Goal: Task Accomplishment & Management: Use online tool/utility

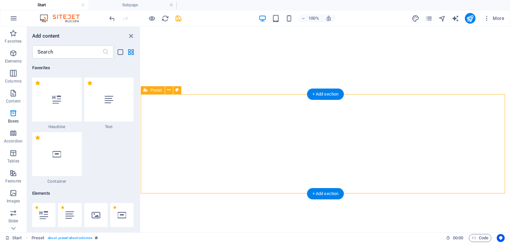
click at [0, 106] on button "Boxes" at bounding box center [13, 116] width 27 height 20
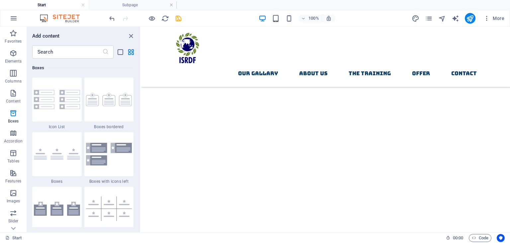
scroll to position [264, 0]
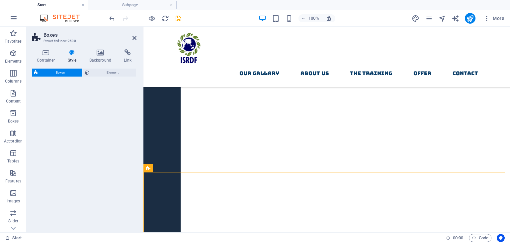
select select "rem"
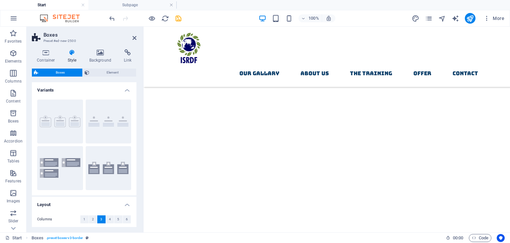
scroll to position [706, 0]
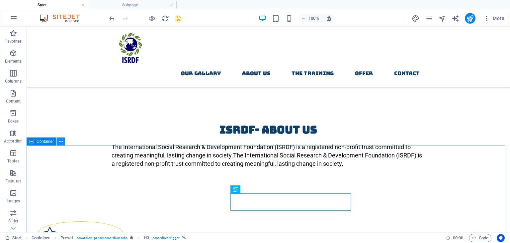
click at [59, 142] on icon at bounding box center [61, 141] width 4 height 7
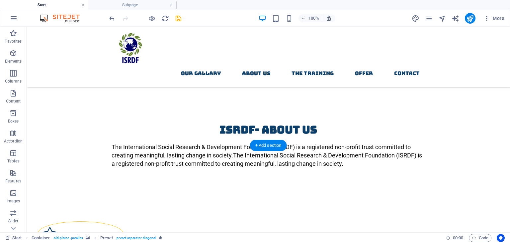
select select "px"
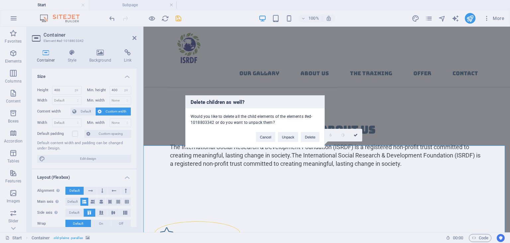
click at [32, 112] on div "Delete children as well? Would you like to delete all the child elements of the…" at bounding box center [255, 121] width 510 height 243
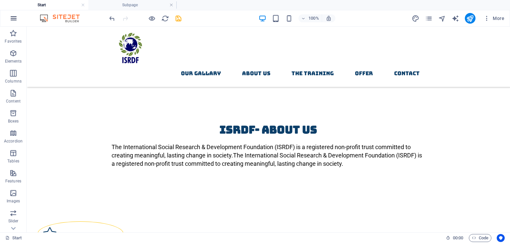
click at [10, 19] on icon "button" at bounding box center [14, 18] width 8 height 8
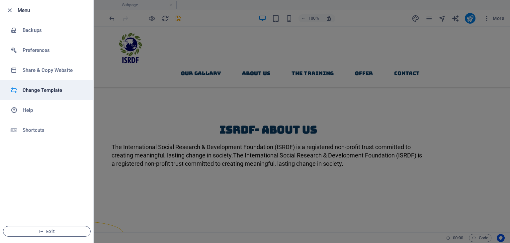
click at [35, 88] on h6 "Change Template" at bounding box center [53, 90] width 61 height 8
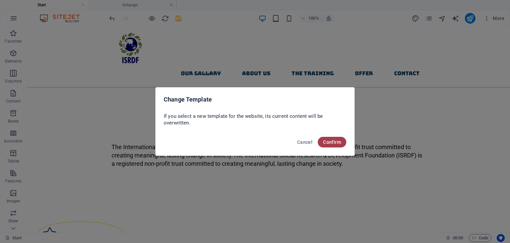
click at [322, 145] on button "Confirm" at bounding box center [332, 142] width 29 height 11
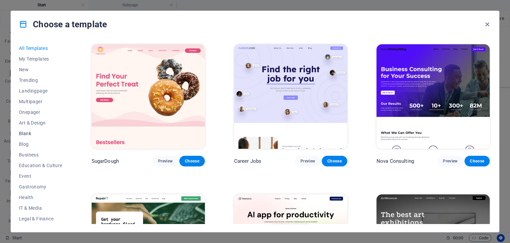
click at [24, 136] on button "Blank" at bounding box center [41, 133] width 44 height 11
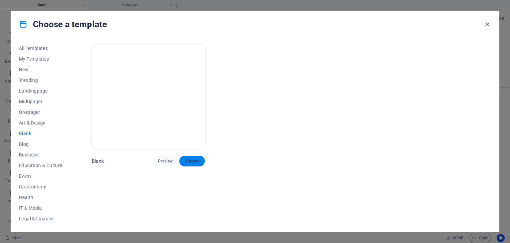
click at [201, 158] on button "Choose" at bounding box center [191, 160] width 25 height 11
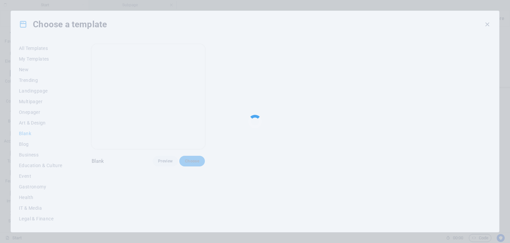
checkbox input "false"
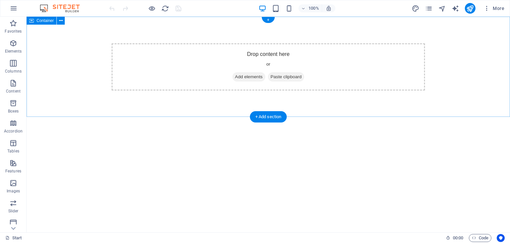
click at [250, 77] on span "Add elements" at bounding box center [249, 76] width 33 height 9
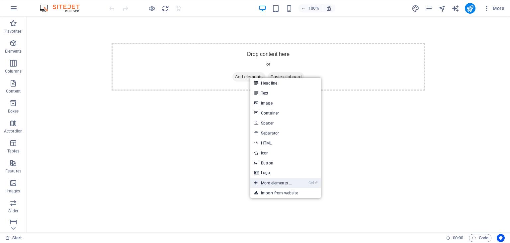
click at [296, 182] on link "Ctrl ⏎ More elements ..." at bounding box center [273, 183] width 46 height 10
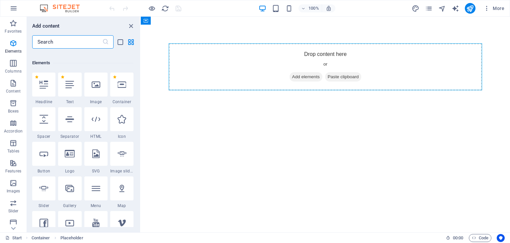
scroll to position [125, 0]
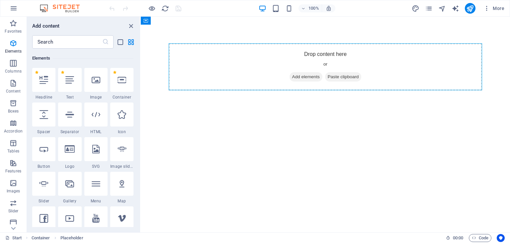
click at [53, 33] on div "Add content ​ Favorites 1 Star Headline 1 Star Text 1 Star Container Elements 1…" at bounding box center [83, 124] width 113 height 215
click at [53, 41] on input "text" at bounding box center [67, 41] width 70 height 13
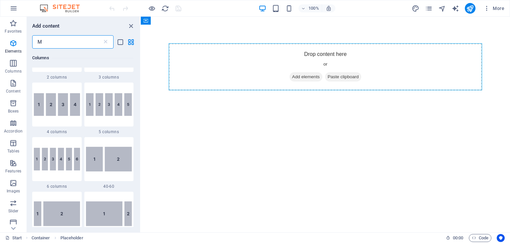
scroll to position [0, 0]
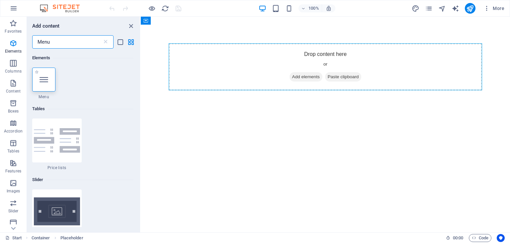
type input "Menu"
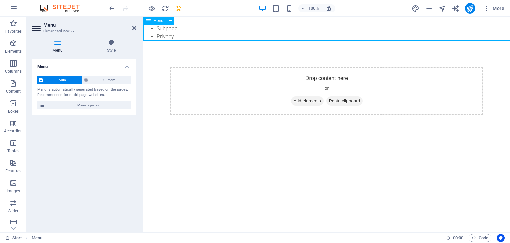
click at [182, 34] on nav "Start Subpage Privacy" at bounding box center [327, 29] width 367 height 24
click at [170, 31] on nav "Start Subpage Privacy" at bounding box center [327, 29] width 367 height 24
click at [120, 77] on span "Custom" at bounding box center [109, 80] width 39 height 8
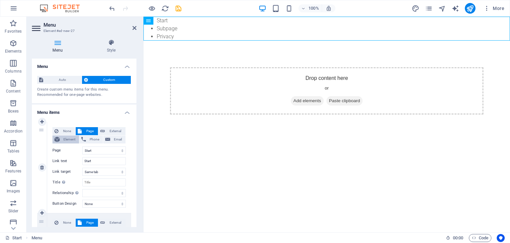
click at [71, 138] on span "Element" at bounding box center [69, 139] width 15 height 8
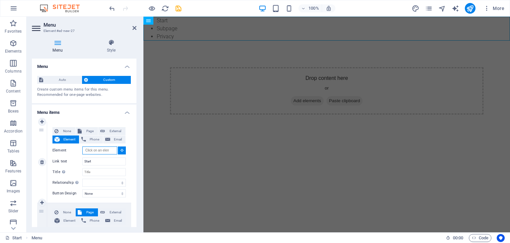
select select
click at [132, 28] on header "Menu Element #ed-new-27" at bounding box center [84, 25] width 105 height 17
click at [60, 129] on button "None" at bounding box center [63, 131] width 23 height 8
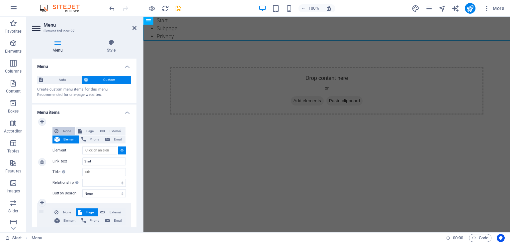
select select
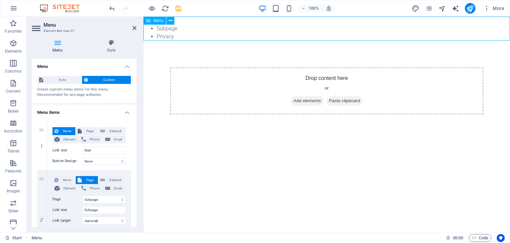
click at [146, 23] on icon at bounding box center [148, 21] width 5 height 8
click at [157, 23] on div "Menu" at bounding box center [155, 21] width 23 height 8
click at [170, 22] on icon at bounding box center [171, 20] width 4 height 7
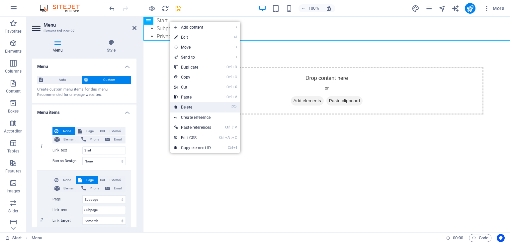
click at [198, 104] on link "⌦ Delete" at bounding box center [192, 107] width 45 height 10
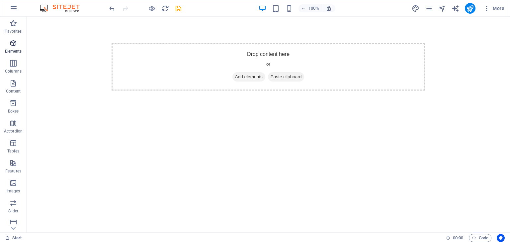
click at [14, 41] on icon "button" at bounding box center [13, 43] width 8 height 8
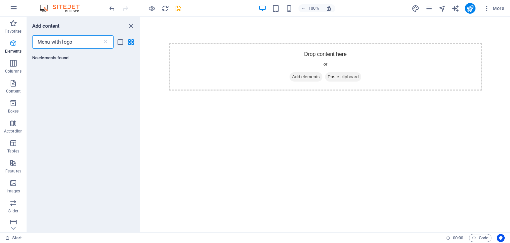
type input "Menu with logo"
click at [17, 51] on p "Elements" at bounding box center [13, 51] width 17 height 5
click at [14, 41] on icon "button" at bounding box center [13, 43] width 8 height 8
click at [15, 44] on icon "button" at bounding box center [13, 43] width 8 height 8
click at [9, 41] on span "Elements" at bounding box center [13, 47] width 27 height 16
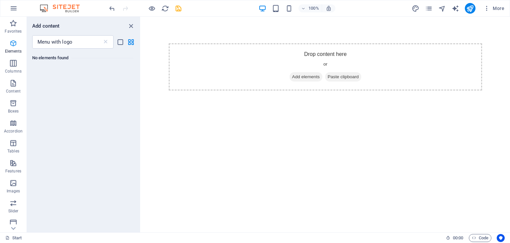
click at [8, 40] on span "Elements" at bounding box center [13, 47] width 27 height 16
click at [10, 41] on icon "button" at bounding box center [13, 43] width 8 height 8
click at [108, 44] on icon at bounding box center [105, 42] width 7 height 7
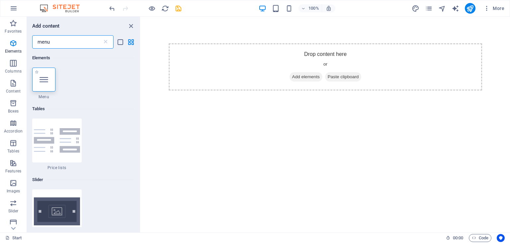
type input "menu"
click at [39, 79] on div at bounding box center [43, 79] width 23 height 24
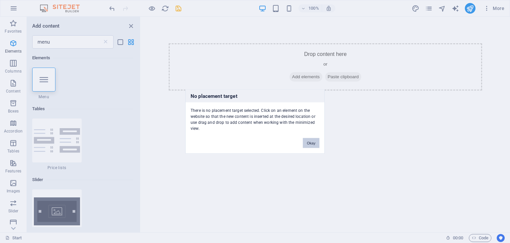
click at [316, 144] on button "Okay" at bounding box center [311, 143] width 17 height 10
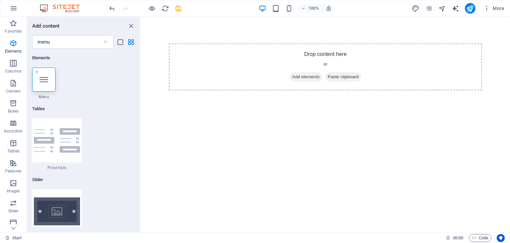
click at [33, 95] on span "Menu" at bounding box center [43, 96] width 23 height 5
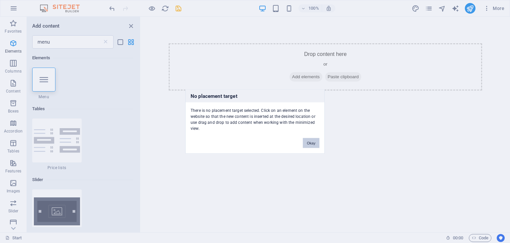
click button "Okay" at bounding box center [311, 143] width 17 height 10
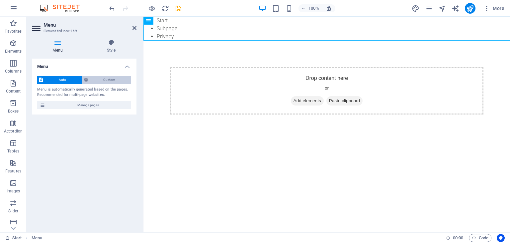
click at [112, 81] on span "Custom" at bounding box center [109, 80] width 39 height 8
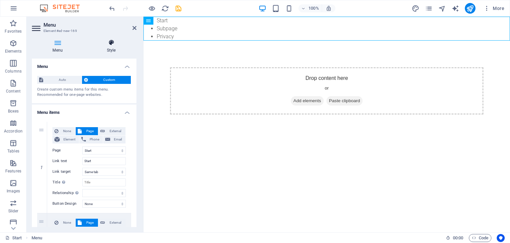
click at [109, 50] on h4 "Style" at bounding box center [111, 46] width 50 height 14
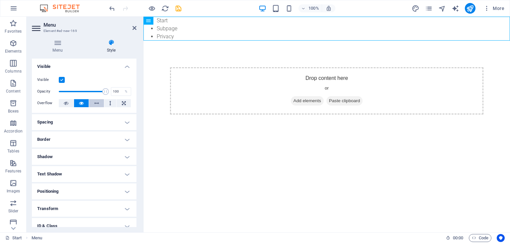
click at [94, 102] on icon at bounding box center [96, 103] width 5 height 8
click at [77, 102] on button at bounding box center [81, 103] width 15 height 8
click at [107, 193] on h4 "Positioning" at bounding box center [84, 191] width 105 height 16
click at [120, 202] on span "Sticky" at bounding box center [124, 204] width 9 height 8
click at [106, 203] on span "Fixed" at bounding box center [110, 204] width 8 height 8
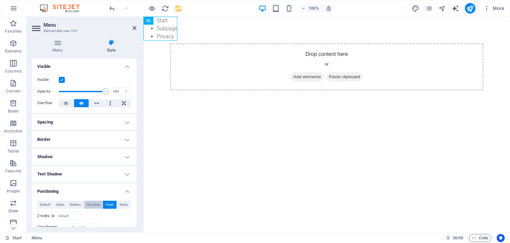
click at [96, 203] on span "Absolute" at bounding box center [93, 204] width 13 height 8
click at [79, 202] on span "Relative" at bounding box center [75, 204] width 11 height 8
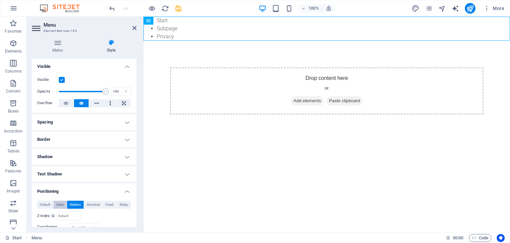
click at [54, 203] on button "Static" at bounding box center [60, 204] width 14 height 8
click at [117, 136] on h4 "Border" at bounding box center [84, 139] width 105 height 16
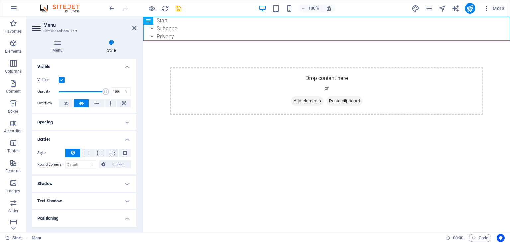
click at [81, 117] on h4 "Spacing" at bounding box center [84, 122] width 105 height 16
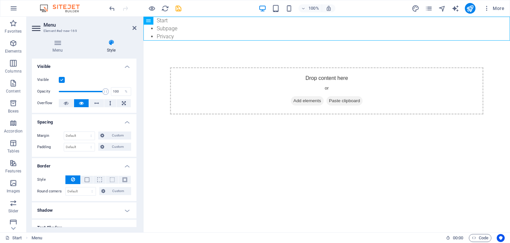
drag, startPoint x: 278, startPoint y: 147, endPoint x: 144, endPoint y: 174, distance: 137.2
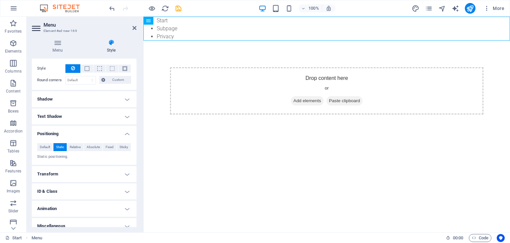
scroll to position [117, 0]
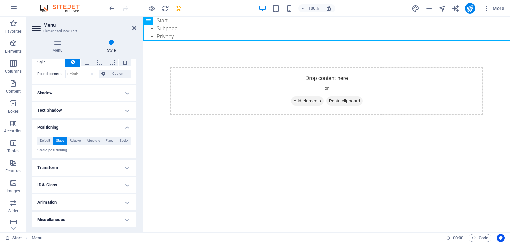
click at [114, 171] on h4 "Transform" at bounding box center [84, 167] width 105 height 16
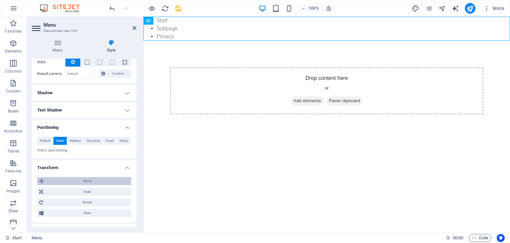
click at [118, 178] on span "Move" at bounding box center [87, 181] width 83 height 8
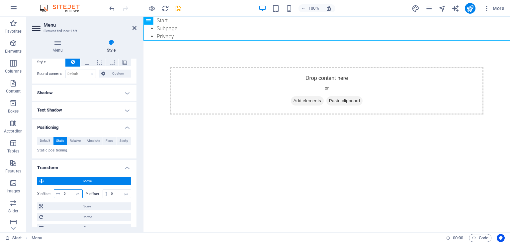
click at [71, 192] on input "0" at bounding box center [72, 193] width 20 height 8
type input "50"
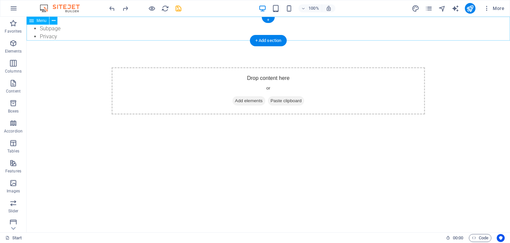
click at [61, 31] on nav "Start Subpage Privacy" at bounding box center [269, 29] width 484 height 24
select select "px"
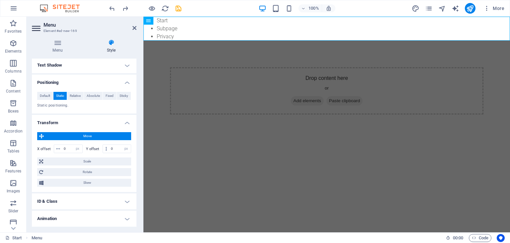
scroll to position [178, 0]
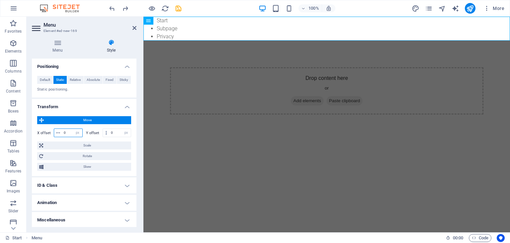
click at [71, 130] on input "0" at bounding box center [72, 133] width 20 height 8
type input "200"
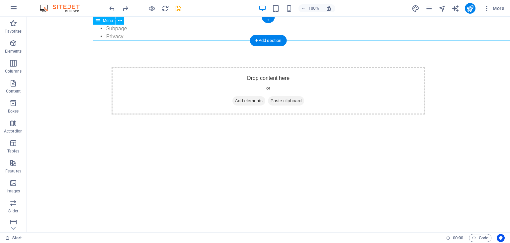
click at [127, 25] on nav "Start Subpage Privacy" at bounding box center [335, 29] width 484 height 24
select select "px"
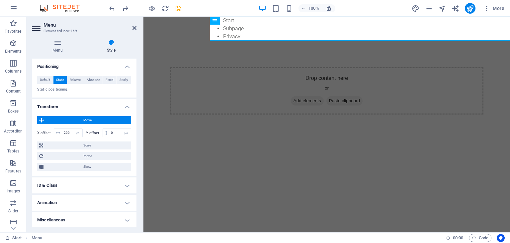
drag, startPoint x: 136, startPoint y: 117, endPoint x: 5, endPoint y: 193, distance: 151.6
click at [72, 132] on input "200" at bounding box center [72, 133] width 20 height 8
type input "2"
type input "500"
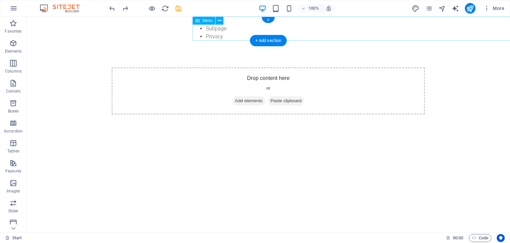
click at [220, 29] on nav "Start Subpage Privacy" at bounding box center [435, 29] width 484 height 24
select select "px"
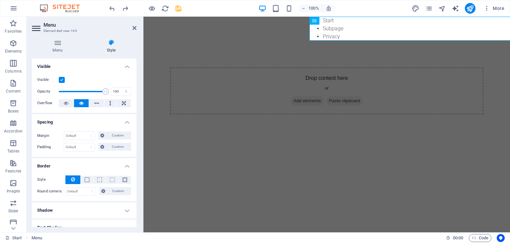
click at [137, 135] on div "Menu Style Menu Auto Custom Create custom menu items for this menu. Recommended…" at bounding box center [84, 133] width 115 height 198
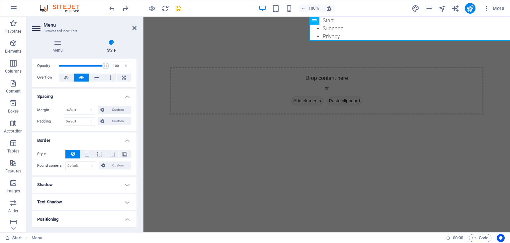
scroll to position [0, 0]
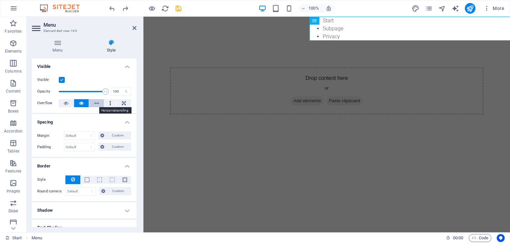
click at [99, 102] on button at bounding box center [96, 103] width 15 height 8
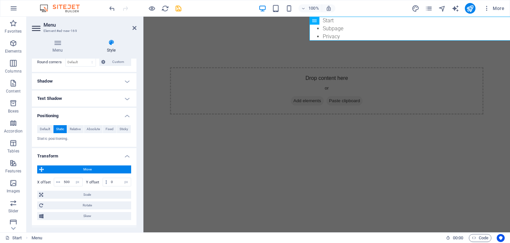
scroll to position [129, 0]
click at [73, 182] on select "px rem % em vh vw" at bounding box center [77, 181] width 9 height 8
drag, startPoint x: 135, startPoint y: 181, endPoint x: 139, endPoint y: 194, distance: 13.9
click at [139, 194] on div "Menu Style Menu Auto Custom Create custom menu items for this menu. Recommended…" at bounding box center [84, 133] width 115 height 198
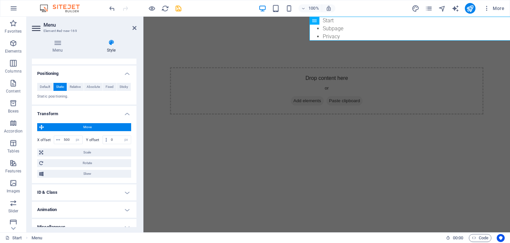
scroll to position [172, 0]
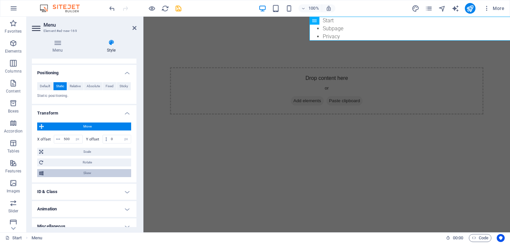
click at [98, 175] on span "Skew" at bounding box center [88, 173] width 84 height 8
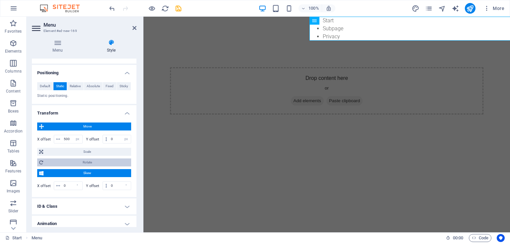
click at [101, 159] on span "Rotate" at bounding box center [87, 162] width 84 height 8
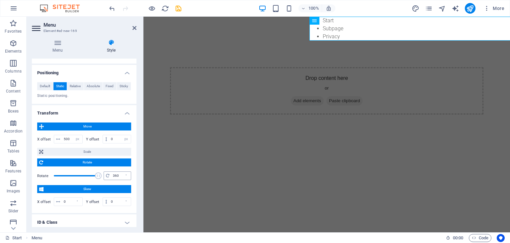
drag, startPoint x: 74, startPoint y: 172, endPoint x: 108, endPoint y: 172, distance: 33.6
click at [108, 172] on div "Rotate 360 °" at bounding box center [84, 175] width 94 height 10
type input "-6"
drag, startPoint x: 97, startPoint y: 174, endPoint x: 75, endPoint y: 175, distance: 22.0
click at [75, 175] on span at bounding box center [75, 175] width 7 height 7
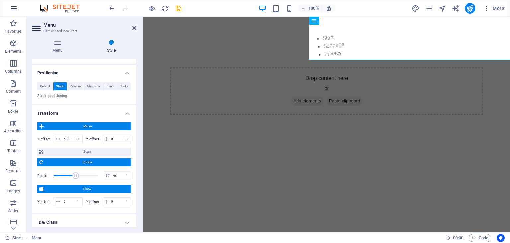
click at [10, 13] on button "button" at bounding box center [14, 8] width 16 height 16
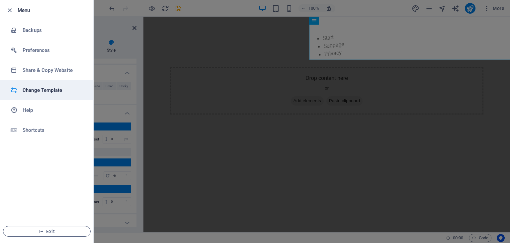
click at [50, 85] on li "Change Template" at bounding box center [46, 90] width 93 height 20
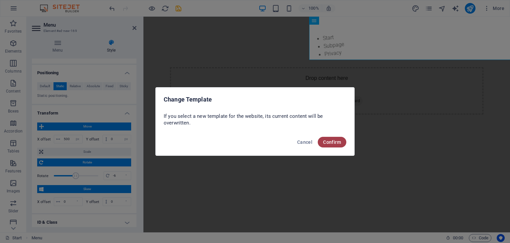
click at [330, 147] on button "Confirm" at bounding box center [332, 142] width 29 height 11
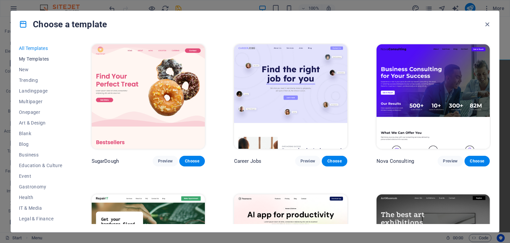
click at [36, 61] on span "My Templates" at bounding box center [41, 58] width 44 height 5
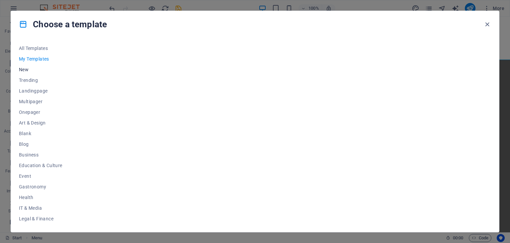
click at [34, 66] on button "New" at bounding box center [41, 69] width 44 height 11
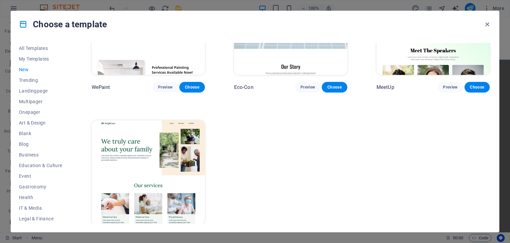
scroll to position [539, 0]
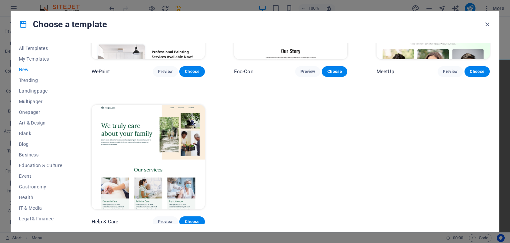
click at [50, 69] on span "New" at bounding box center [41, 69] width 44 height 5
click at [43, 81] on span "Trending" at bounding box center [41, 79] width 44 height 5
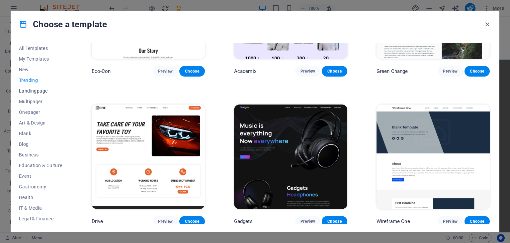
click at [48, 92] on span "Landingpage" at bounding box center [41, 90] width 44 height 5
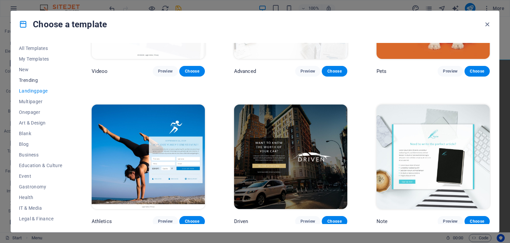
click at [43, 75] on button "Trending" at bounding box center [41, 80] width 44 height 11
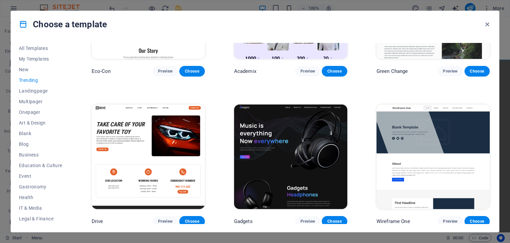
scroll to position [390, 0]
click at [44, 88] on span "Landingpage" at bounding box center [41, 90] width 44 height 5
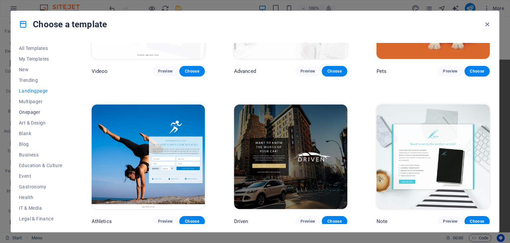
click at [25, 113] on span "Onepager" at bounding box center [41, 111] width 44 height 5
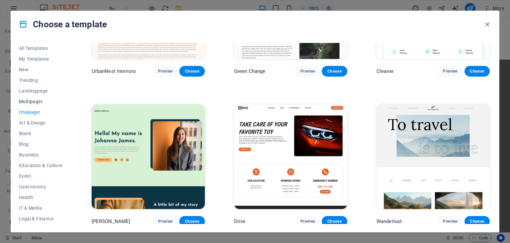
click at [24, 100] on span "Multipager" at bounding box center [41, 101] width 44 height 5
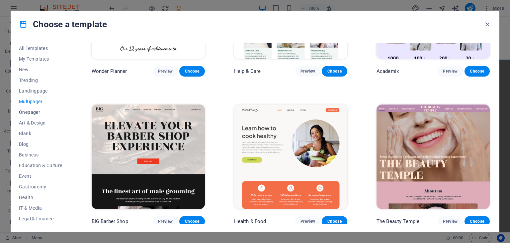
click at [24, 112] on span "Onepager" at bounding box center [41, 111] width 44 height 5
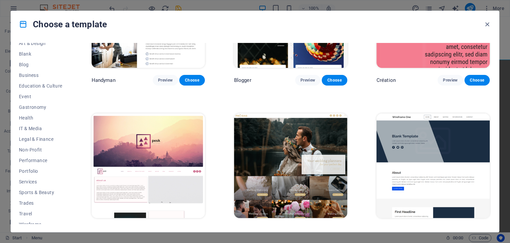
scroll to position [85, 0]
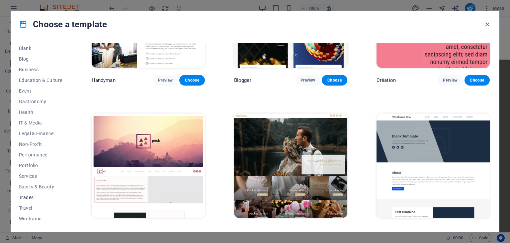
click at [26, 197] on span "Trades" at bounding box center [41, 196] width 44 height 5
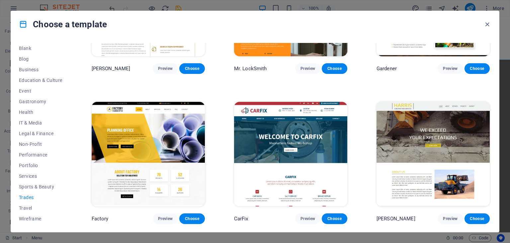
scroll to position [84, 0]
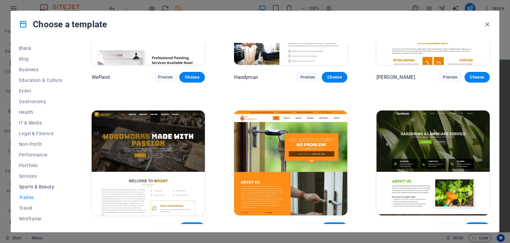
click at [27, 185] on span "Sports & Beauty" at bounding box center [41, 186] width 44 height 5
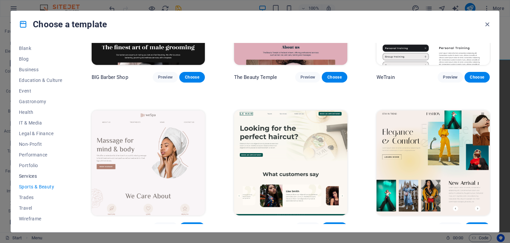
click at [29, 175] on span "Services" at bounding box center [41, 175] width 44 height 5
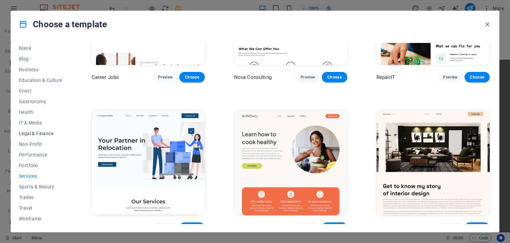
click at [25, 136] on span "Legal & Finance" at bounding box center [41, 133] width 44 height 5
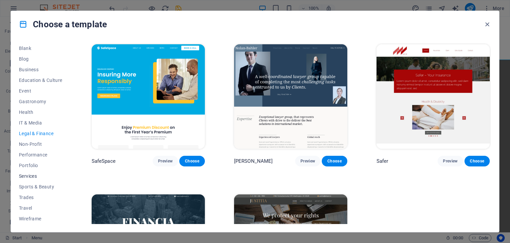
click at [45, 173] on span "Services" at bounding box center [41, 175] width 44 height 5
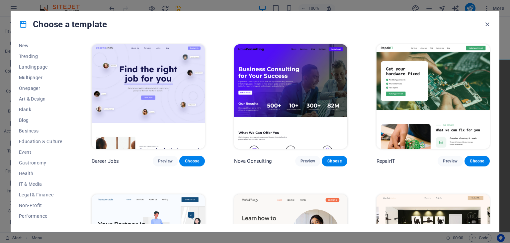
scroll to position [24, 0]
click at [29, 87] on span "Onepager" at bounding box center [41, 87] width 44 height 5
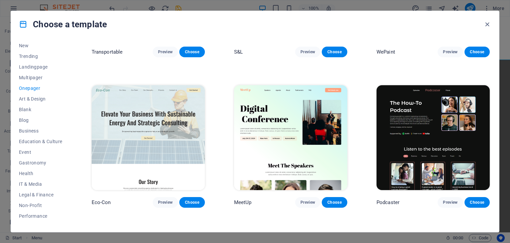
scroll to position [116, 0]
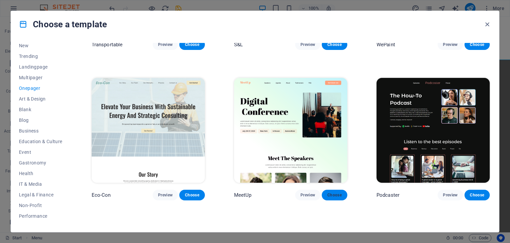
click at [338, 192] on span "Choose" at bounding box center [334, 194] width 15 height 5
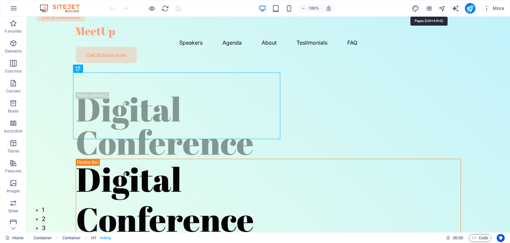
click at [427, 6] on icon "pages" at bounding box center [429, 9] width 8 height 8
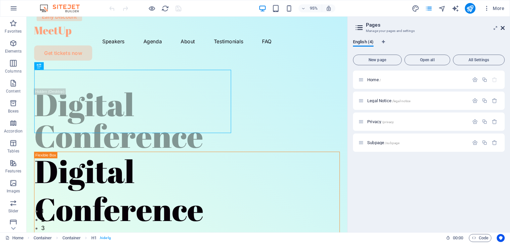
click at [503, 30] on icon at bounding box center [503, 27] width 4 height 5
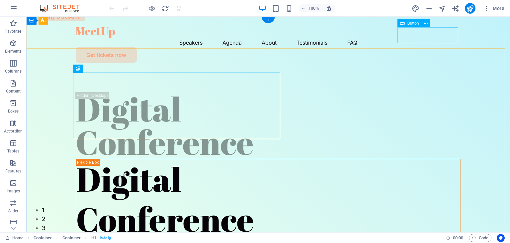
click at [429, 47] on div "Get tickets now" at bounding box center [268, 55] width 385 height 16
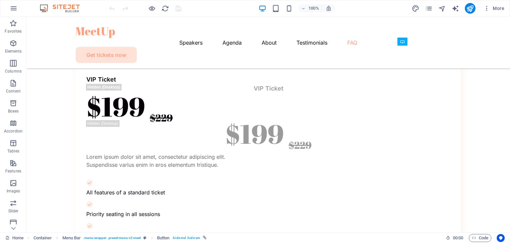
scroll to position [3153, 0]
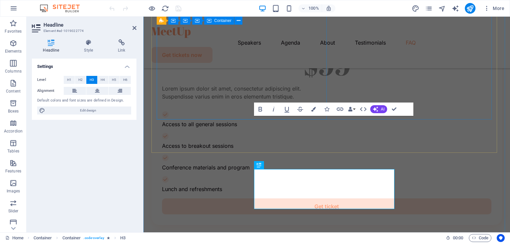
scroll to position [3206, 0]
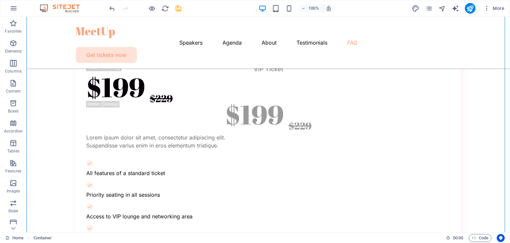
scroll to position [3172, 0]
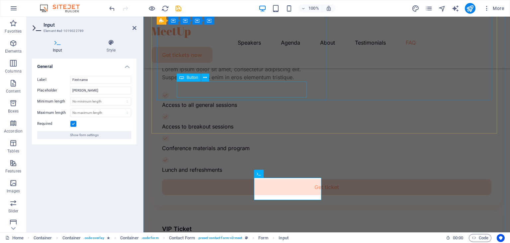
scroll to position [3294, 0]
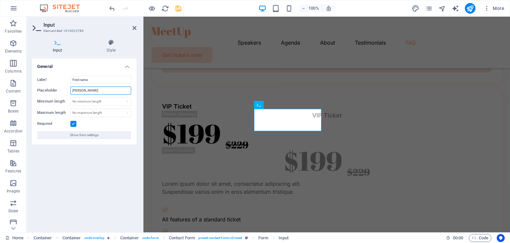
drag, startPoint x: 108, startPoint y: 89, endPoint x: 49, endPoint y: 91, distance: 59.1
click at [49, 91] on div "Placeholder Michael" at bounding box center [84, 90] width 94 height 8
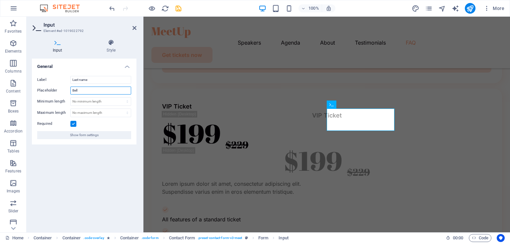
click at [92, 89] on input "Bell" at bounding box center [100, 90] width 61 height 8
type input "B"
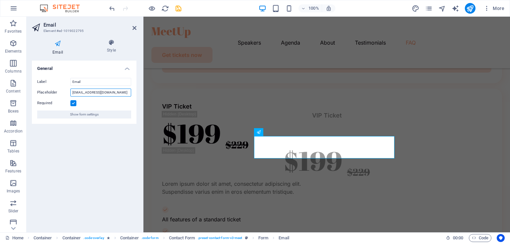
click at [108, 89] on input "[EMAIL_ADDRESS][DOMAIN_NAME]" at bounding box center [100, 92] width 61 height 8
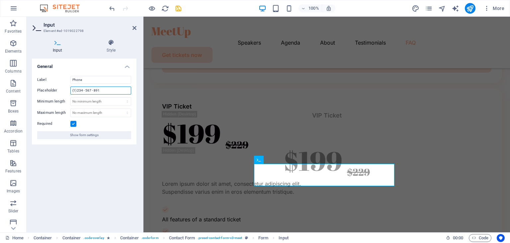
click at [108, 88] on input "(1) 234 - 567 - 891" at bounding box center [100, 90] width 61 height 8
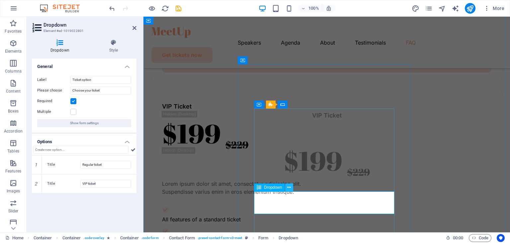
click at [289, 191] on button at bounding box center [289, 187] width 8 height 8
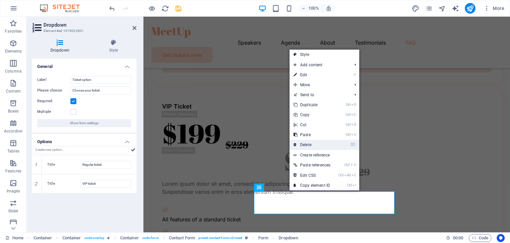
click at [327, 142] on link "⌦ Delete" at bounding box center [312, 145] width 45 height 10
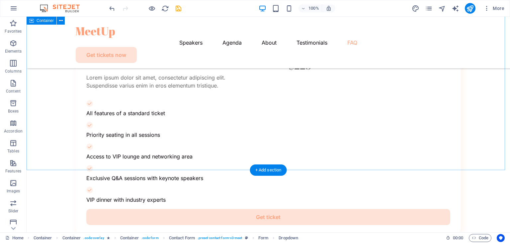
scroll to position [3241, 0]
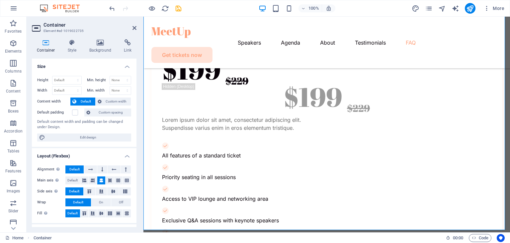
scroll to position [3358, 0]
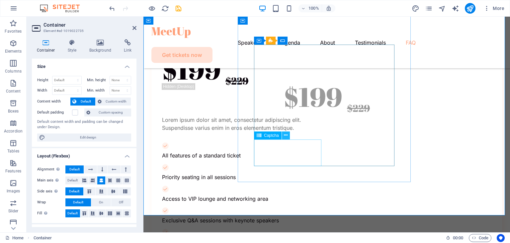
click at [286, 133] on icon at bounding box center [286, 135] width 4 height 7
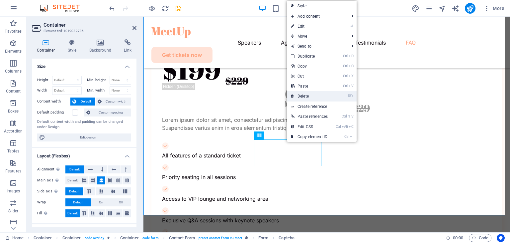
click at [314, 95] on link "⌦ Delete" at bounding box center [309, 96] width 45 height 10
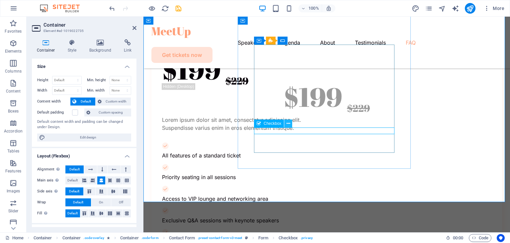
click at [287, 126] on icon at bounding box center [289, 123] width 4 height 7
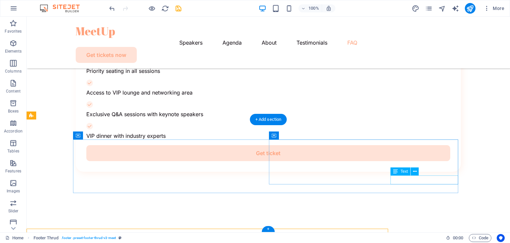
scroll to position [3267, 0]
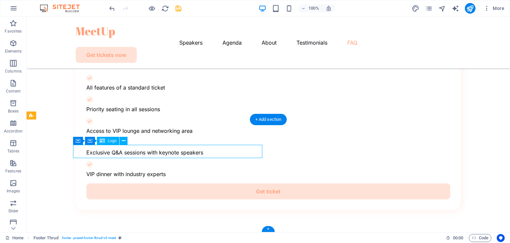
select select "px"
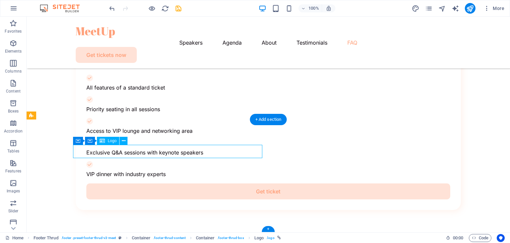
select select "px"
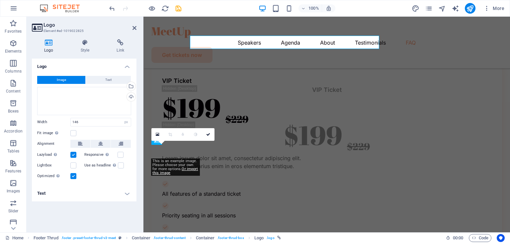
scroll to position [3429, 0]
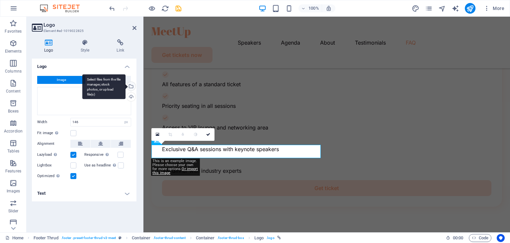
click at [132, 86] on div "Select files from the file manager, stock photos, or upload file(s)" at bounding box center [131, 87] width 10 height 10
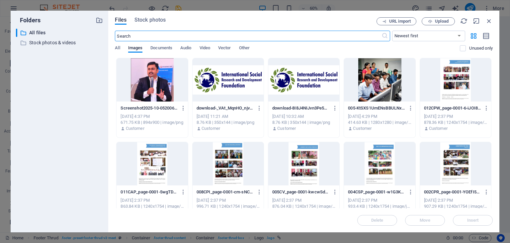
click at [310, 89] on div at bounding box center [303, 79] width 71 height 43
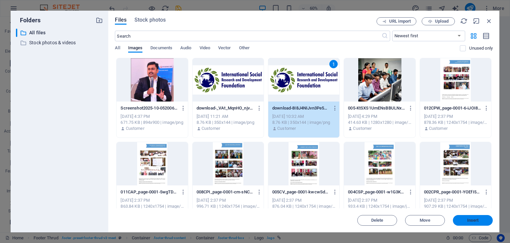
click at [481, 217] on button "Insert" at bounding box center [473, 220] width 40 height 11
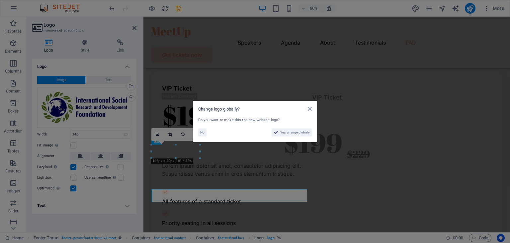
scroll to position [3429, 0]
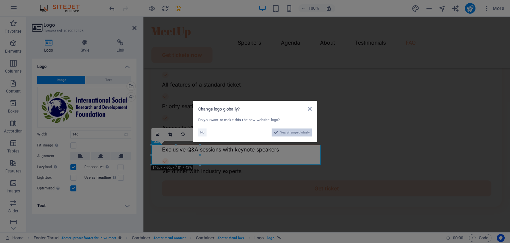
click at [294, 133] on span "Yes, change globally" at bounding box center [295, 132] width 30 height 8
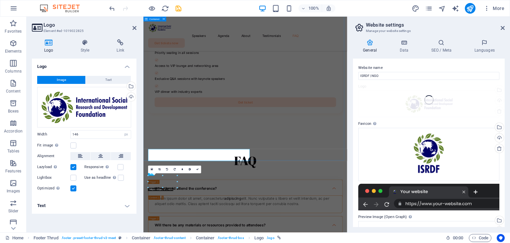
scroll to position [3337, 0]
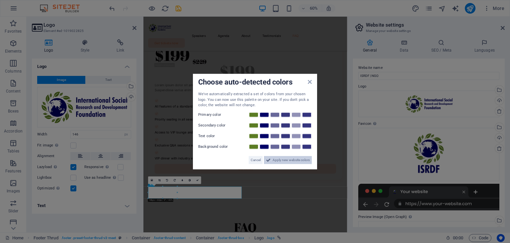
click at [292, 157] on span "Apply new website colors" at bounding box center [291, 159] width 37 height 8
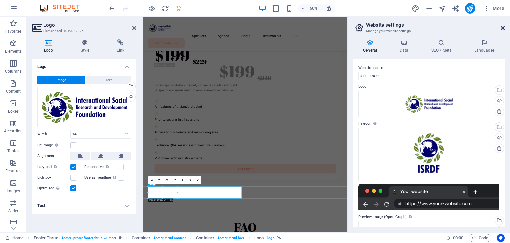
click at [502, 27] on icon at bounding box center [503, 27] width 4 height 5
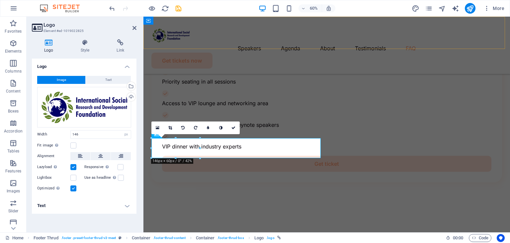
scroll to position [3436, 0]
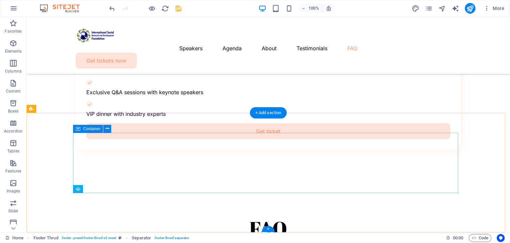
scroll to position [3274, 0]
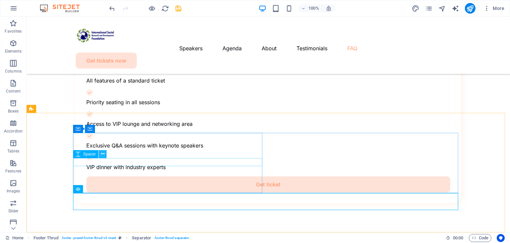
click at [106, 153] on button at bounding box center [103, 154] width 8 height 8
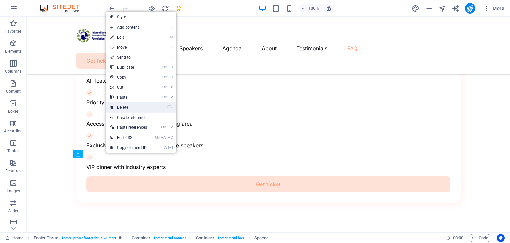
click at [133, 109] on link "⌦ Delete" at bounding box center [128, 107] width 45 height 10
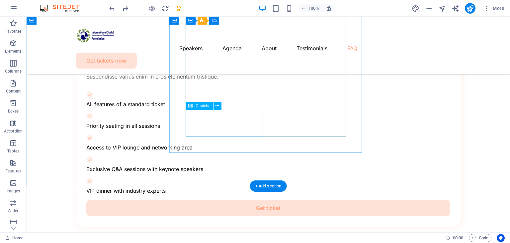
scroll to position [3237, 0]
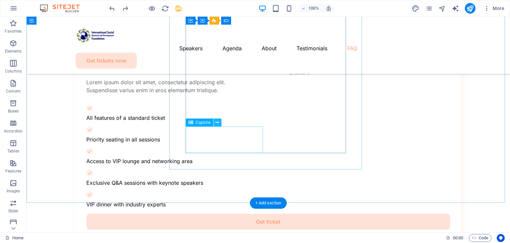
click at [218, 121] on icon at bounding box center [218, 122] width 4 height 7
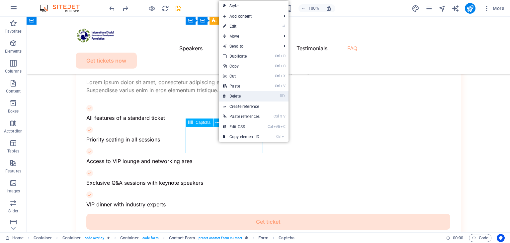
click at [256, 97] on link "⌦ Delete" at bounding box center [241, 96] width 45 height 10
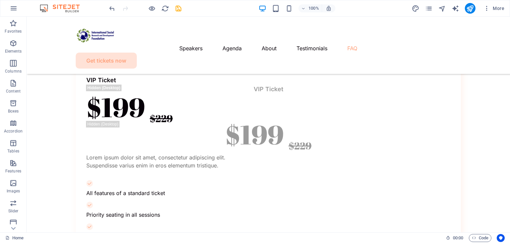
scroll to position [3161, 0]
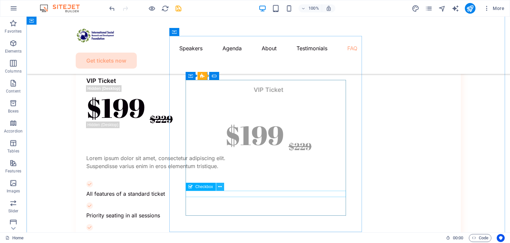
click at [219, 188] on icon at bounding box center [220, 186] width 4 height 7
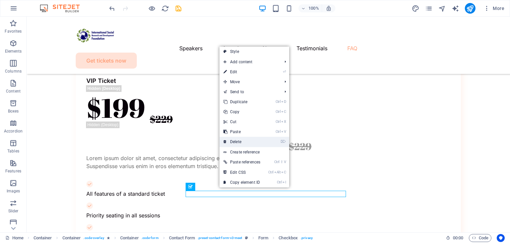
click at [244, 144] on link "⌦ Delete" at bounding box center [242, 142] width 45 height 10
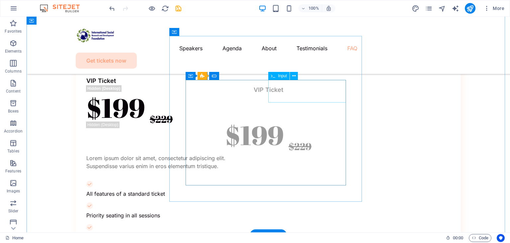
drag, startPoint x: 298, startPoint y: 92, endPoint x: 181, endPoint y: 91, distance: 116.9
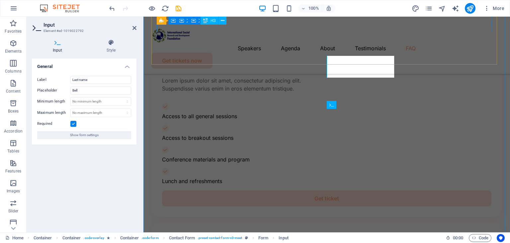
scroll to position [3294, 0]
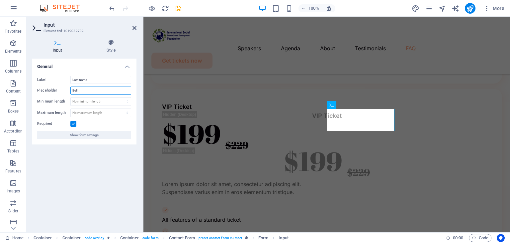
click at [89, 93] on input "Bell" at bounding box center [100, 90] width 61 height 8
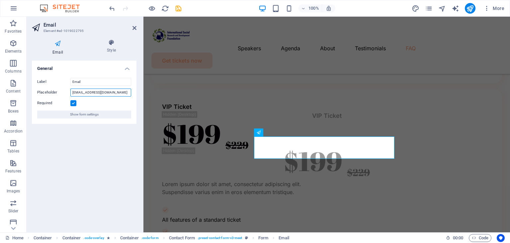
click at [97, 93] on input "meetup@example.com" at bounding box center [100, 92] width 61 height 8
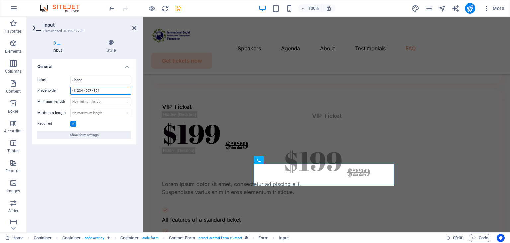
click at [90, 87] on input "(1) 234 - 567 - 891" at bounding box center [100, 90] width 61 height 8
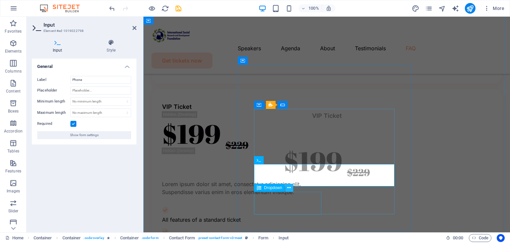
click at [287, 187] on icon at bounding box center [289, 187] width 4 height 7
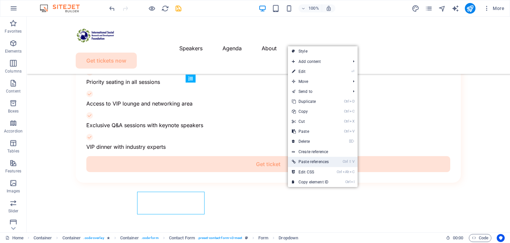
scroll to position [3241, 0]
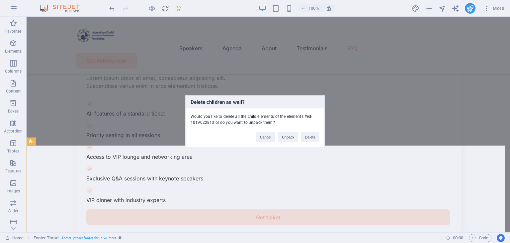
scroll to position [3155, 0]
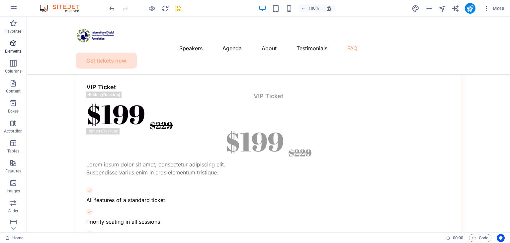
click at [11, 39] on icon "button" at bounding box center [13, 43] width 8 height 8
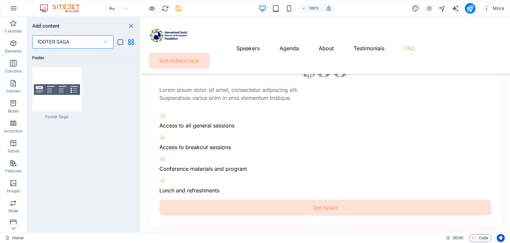
scroll to position [3318, 0]
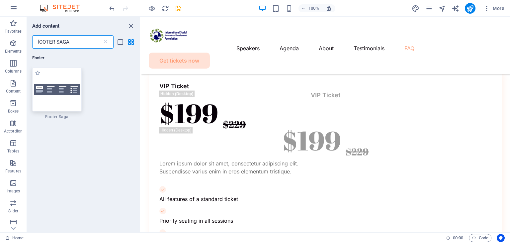
type input "fOOTER SAGA"
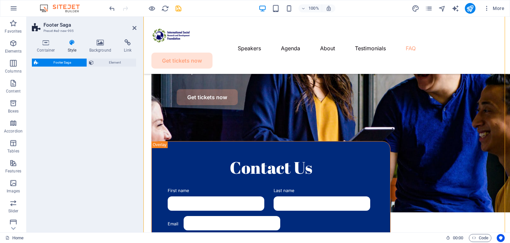
select select "rem"
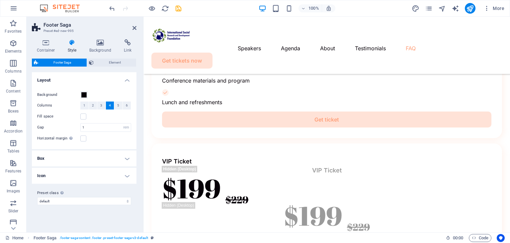
scroll to position [3471, 0]
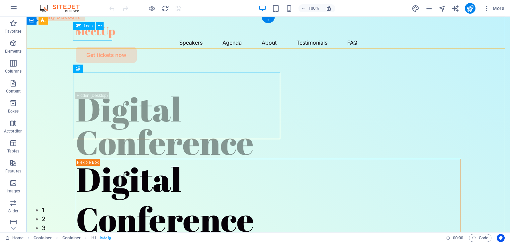
click at [108, 36] on div at bounding box center [268, 32] width 385 height 11
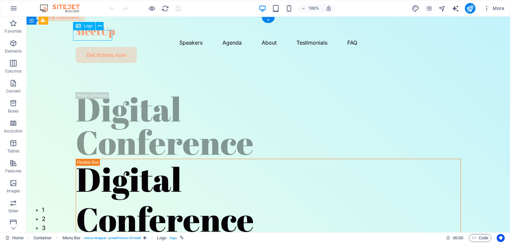
click at [100, 32] on div at bounding box center [268, 32] width 385 height 11
select select "px"
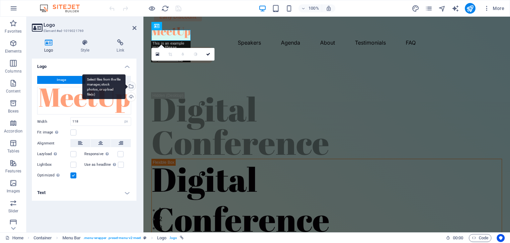
click at [131, 88] on div "Select files from the file manager, stock photos, or upload file(s)" at bounding box center [131, 87] width 10 height 10
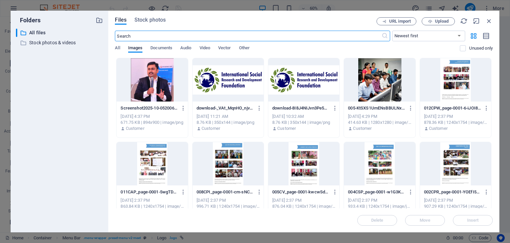
click at [222, 93] on div at bounding box center [228, 79] width 71 height 43
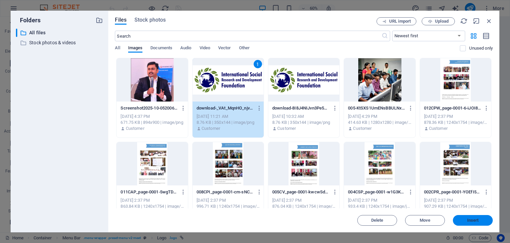
click at [476, 217] on button "Insert" at bounding box center [473, 220] width 40 height 11
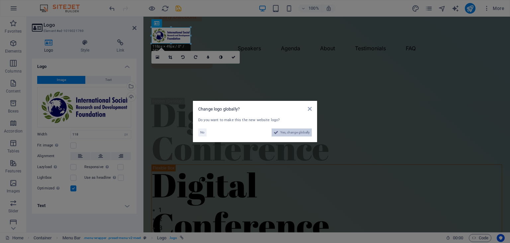
click at [293, 134] on span "Yes, change globally" at bounding box center [295, 132] width 30 height 8
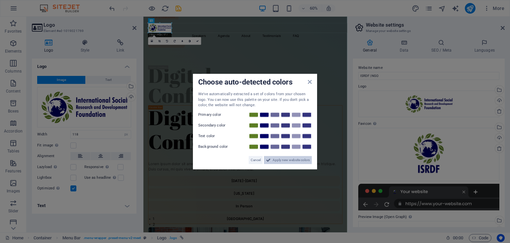
click at [294, 156] on span "Apply new website colors" at bounding box center [291, 159] width 37 height 8
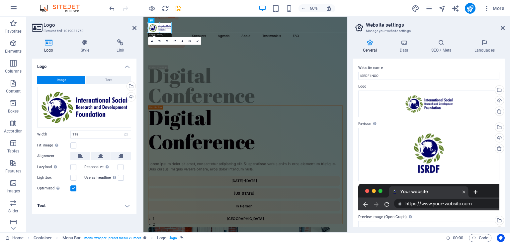
click at [437, 37] on div "General Data SEO / Meta Languages Website name ISRDF | NGO Logo Drag files here…" at bounding box center [429, 133] width 162 height 198
click at [439, 45] on icon at bounding box center [441, 42] width 41 height 7
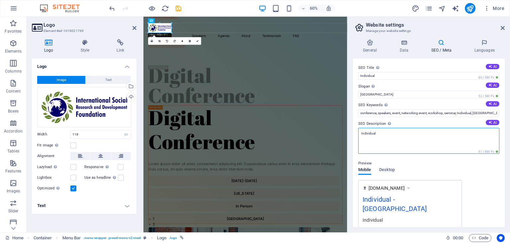
drag, startPoint x: 563, startPoint y: 155, endPoint x: 479, endPoint y: 229, distance: 112.3
type textarea "I"
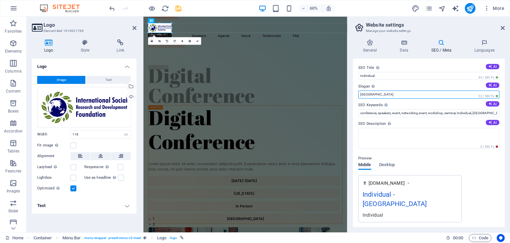
click at [457, 94] on input "[GEOGRAPHIC_DATA]" at bounding box center [428, 94] width 141 height 8
type input "B"
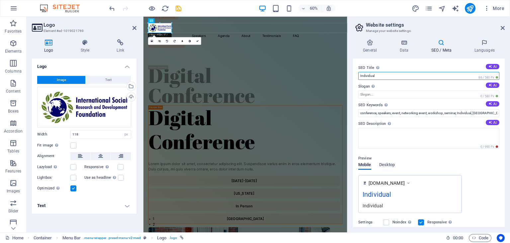
click at [437, 78] on input "Individual" at bounding box center [428, 76] width 141 height 8
type input "I"
type input "ISRDF | NGO"
click at [402, 44] on icon at bounding box center [404, 42] width 29 height 7
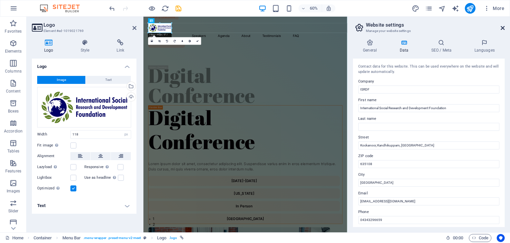
click at [503, 27] on icon at bounding box center [503, 27] width 4 height 5
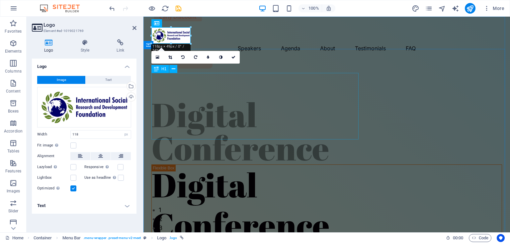
click at [211, 98] on div "Digital Conference" at bounding box center [326, 131] width 351 height 66
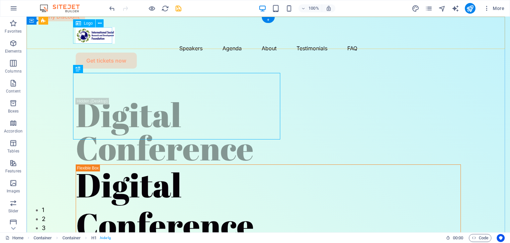
click at [97, 39] on div at bounding box center [268, 35] width 385 height 16
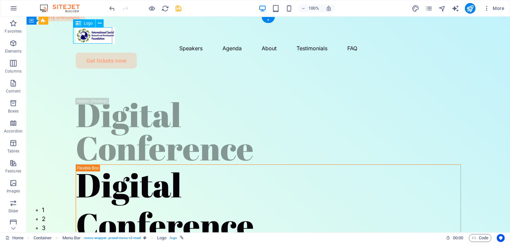
click at [97, 40] on div at bounding box center [268, 35] width 385 height 16
select select "px"
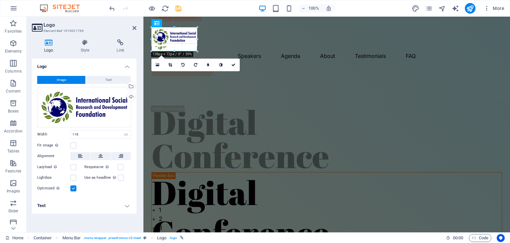
drag, startPoint x: 191, startPoint y: 44, endPoint x: 197, endPoint y: 43, distance: 5.8
type input "138"
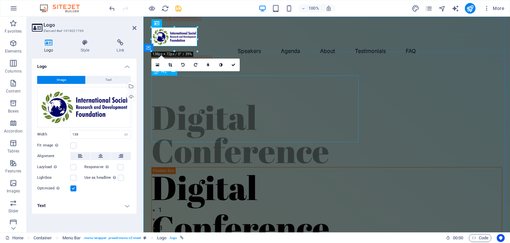
click at [284, 100] on div "Digital Conference" at bounding box center [326, 133] width 351 height 66
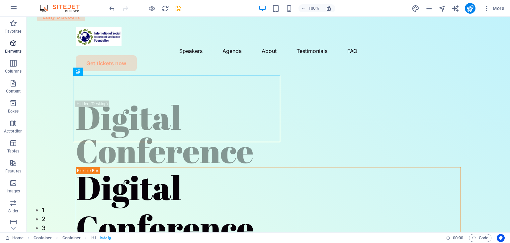
click at [7, 43] on span "Elements" at bounding box center [13, 47] width 27 height 16
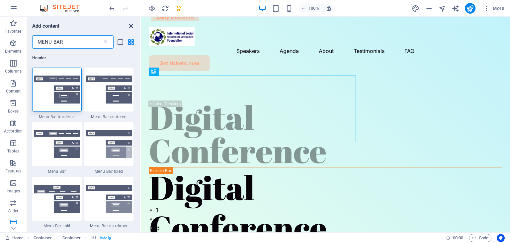
type input "MENU BAR"
click at [128, 27] on icon "close panel" at bounding box center [131, 26] width 8 height 8
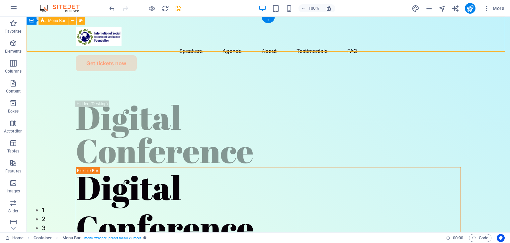
click at [129, 28] on div "Menu Speakers Agenda About Testimonials FAQ Get tickets now" at bounding box center [269, 47] width 484 height 60
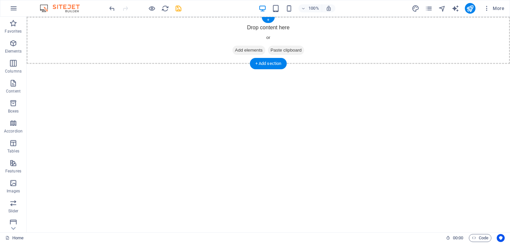
drag, startPoint x: 247, startPoint y: 50, endPoint x: 133, endPoint y: 51, distance: 114.3
click at [247, 51] on span "Add elements" at bounding box center [249, 50] width 33 height 9
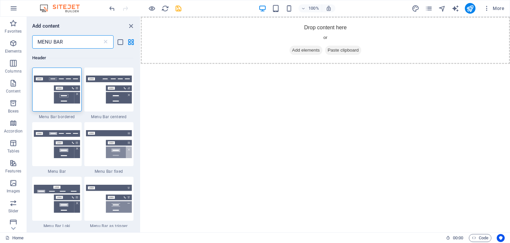
click at [67, 76] on img at bounding box center [57, 89] width 46 height 28
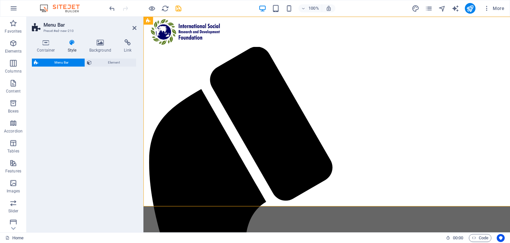
select select "rem"
select select "preset-menu-v2-border"
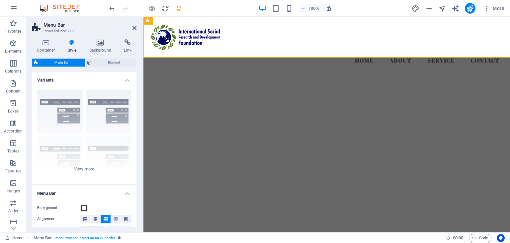
click at [180, 74] on html "Skip to main content Menu Home About Service Contact" at bounding box center [327, 45] width 367 height 57
click at [50, 48] on h4 "Container" at bounding box center [47, 46] width 31 height 14
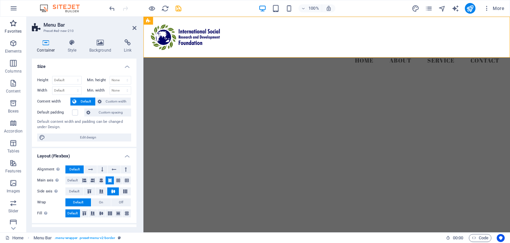
click at [17, 23] on span "Favorites" at bounding box center [13, 27] width 27 height 16
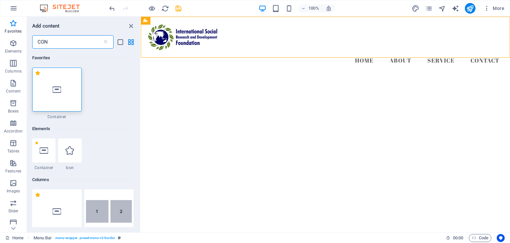
type input "CON"
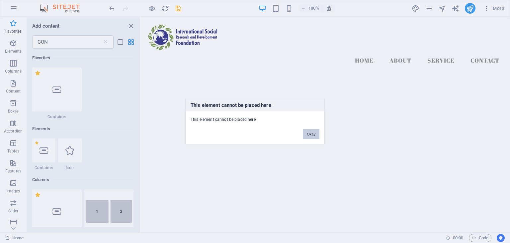
drag, startPoint x: 311, startPoint y: 137, endPoint x: 108, endPoint y: 110, distance: 204.7
click at [311, 137] on button "Okay" at bounding box center [311, 134] width 17 height 10
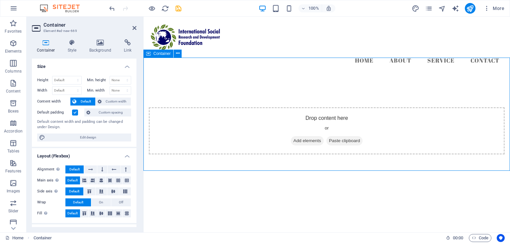
click at [312, 136] on span "Add elements" at bounding box center [307, 140] width 33 height 9
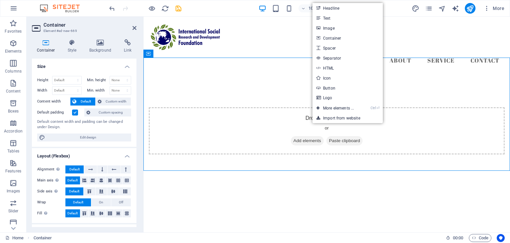
click at [326, 11] on link "Headline" at bounding box center [348, 8] width 70 height 10
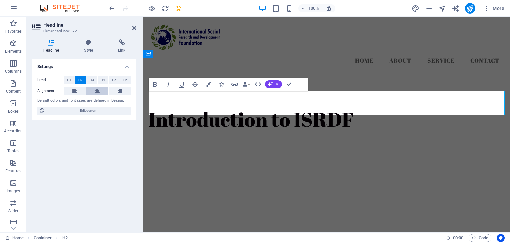
click at [98, 93] on icon at bounding box center [97, 91] width 5 height 8
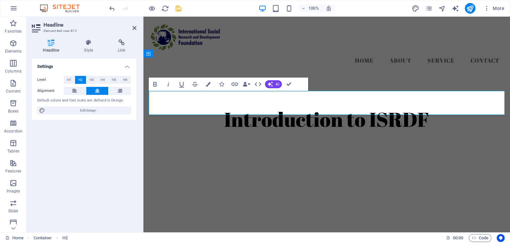
click at [210, 159] on html "Skip to main content Menu Home About Service Contact Introduction to ISRDF" at bounding box center [327, 90] width 367 height 147
click at [267, 151] on html "Skip to main content Menu Home About Service Contact Introduction to ISRDF" at bounding box center [327, 90] width 367 height 147
drag, startPoint x: 12, startPoint y: 2, endPoint x: 113, endPoint y: 20, distance: 102.5
click at [133, 27] on icon at bounding box center [135, 27] width 4 height 5
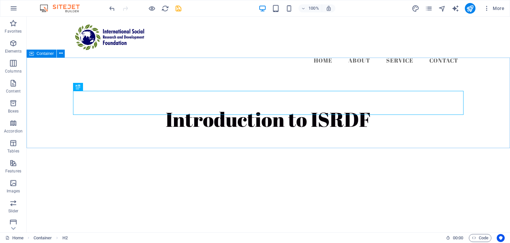
click at [47, 56] on div "Container" at bounding box center [42, 53] width 30 height 8
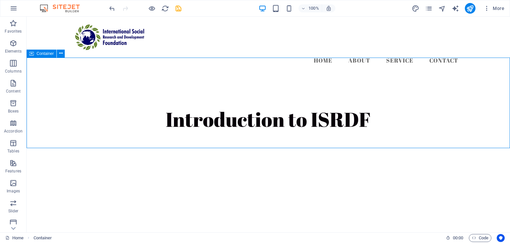
click at [47, 53] on span "Container" at bounding box center [45, 53] width 17 height 4
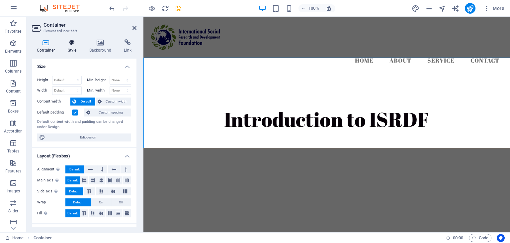
click at [75, 39] on icon at bounding box center [72, 42] width 19 height 7
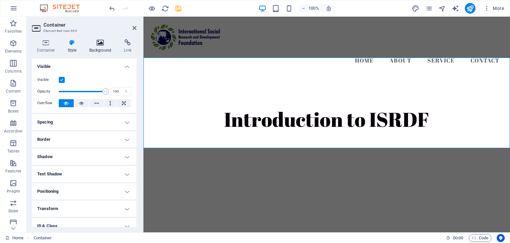
click at [92, 42] on icon at bounding box center [100, 42] width 32 height 7
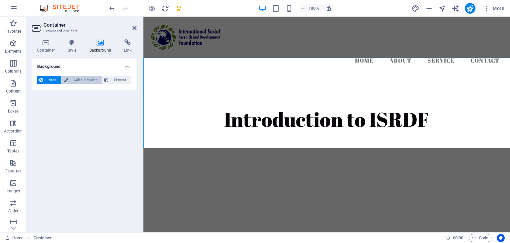
click at [84, 78] on span "Color / Gradient" at bounding box center [84, 80] width 29 height 8
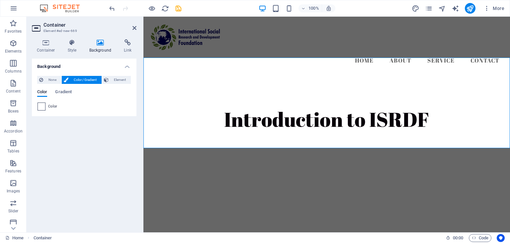
drag, startPoint x: 42, startPoint y: 116, endPoint x: 40, endPoint y: 109, distance: 6.8
click at [42, 116] on div "Background None Color / Gradient Element Stretch background to full-width Color…" at bounding box center [84, 142] width 105 height 168
click at [40, 107] on span at bounding box center [41, 106] width 7 height 7
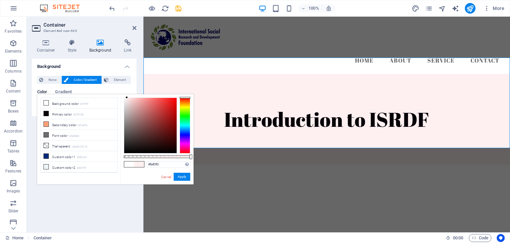
type input "#fff0f0"
drag, startPoint x: 133, startPoint y: 117, endPoint x: 124, endPoint y: 88, distance: 30.4
click at [127, 95] on div "#fff0f0 Supported formats #0852ed rgb(8, 82, 237) rgba(8, 82, 237, 90%) hsv(221…" at bounding box center [156, 187] width 73 height 186
click at [126, 81] on span "Element" at bounding box center [120, 80] width 18 height 8
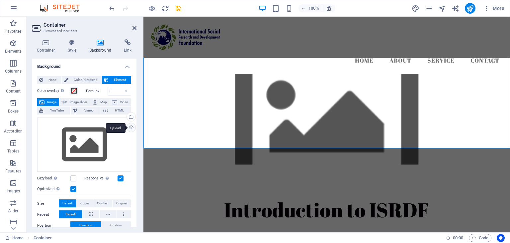
click at [130, 130] on div "Upload" at bounding box center [131, 128] width 10 height 10
click at [131, 113] on div "Select files from the file manager, stock photos, or upload file(s)" at bounding box center [131, 117] width 10 height 10
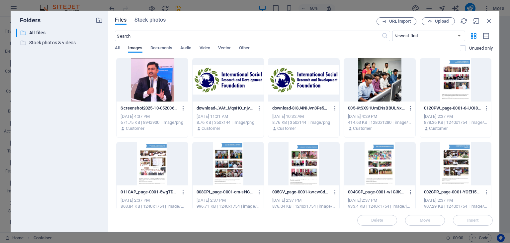
drag, startPoint x: 252, startPoint y: 69, endPoint x: 264, endPoint y: 75, distance: 13.4
click at [252, 69] on div at bounding box center [228, 79] width 71 height 43
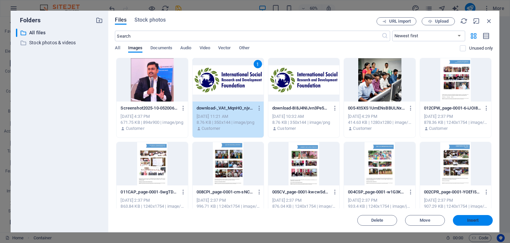
click at [478, 220] on span "Insert" at bounding box center [473, 220] width 12 height 4
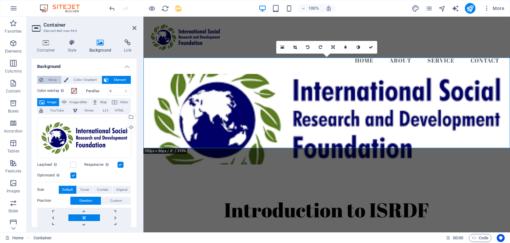
click at [57, 81] on span "None" at bounding box center [52, 80] width 14 height 8
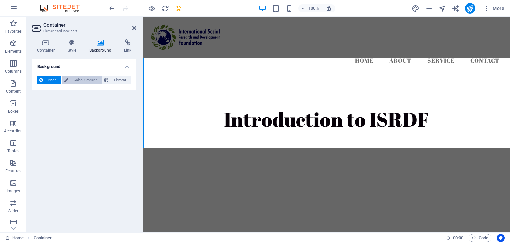
click at [65, 78] on icon at bounding box center [66, 80] width 5 height 8
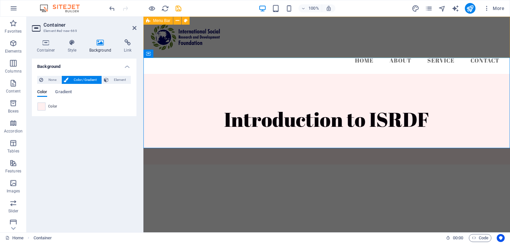
click at [224, 47] on div "Menu Home About Service Contact" at bounding box center [327, 45] width 367 height 57
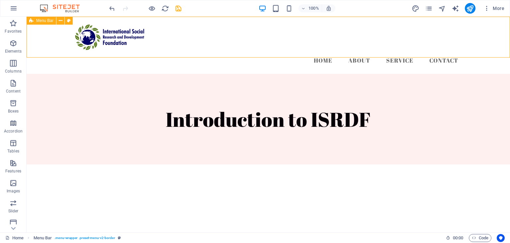
click at [207, 48] on div "Menu Home About Service Contact" at bounding box center [269, 45] width 484 height 57
click at [169, 46] on div "Menu Home About Service Contact" at bounding box center [269, 45] width 484 height 57
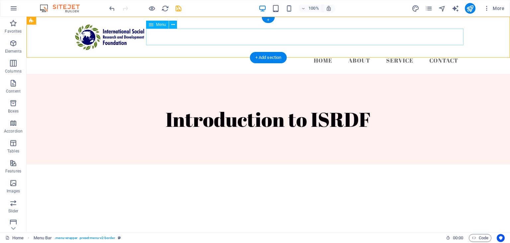
click at [188, 52] on nav "Home About Service Contact" at bounding box center [268, 60] width 391 height 17
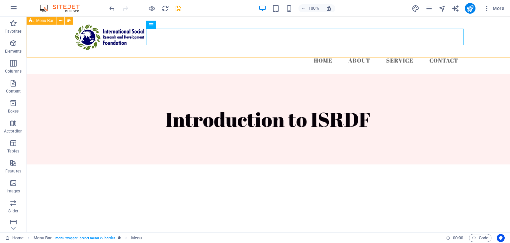
click at [38, 19] on span "Menu Bar" at bounding box center [44, 21] width 17 height 4
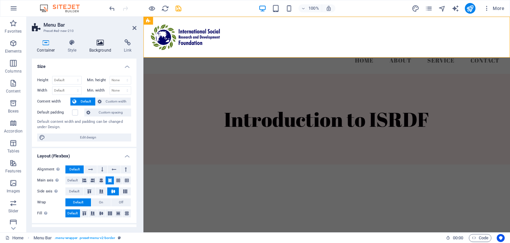
click at [92, 49] on h4 "Background" at bounding box center [101, 46] width 35 height 14
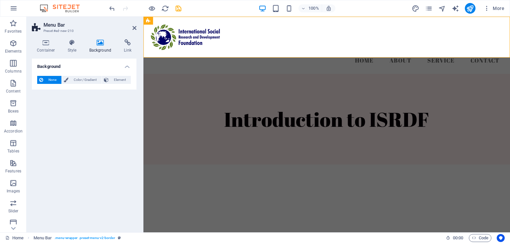
click at [89, 84] on div "None Color / Gradient Element Stretch background to full-width Color overlay Pl…" at bounding box center [84, 79] width 105 height 19
click at [86, 81] on span "Color / Gradient" at bounding box center [84, 80] width 29 height 8
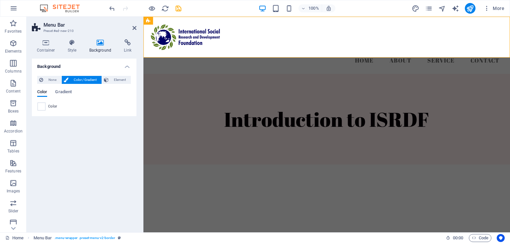
click at [55, 107] on span "Color" at bounding box center [52, 106] width 9 height 5
click at [51, 106] on span "Color" at bounding box center [52, 106] width 9 height 5
click at [211, 147] on div "Introduction to ISRDF" at bounding box center [327, 119] width 367 height 90
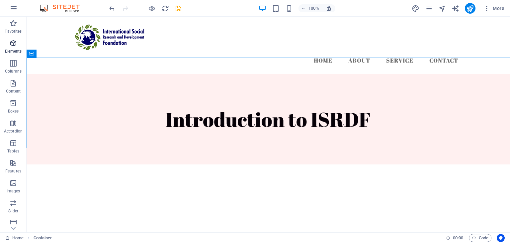
click at [14, 43] on icon "button" at bounding box center [13, 43] width 8 height 8
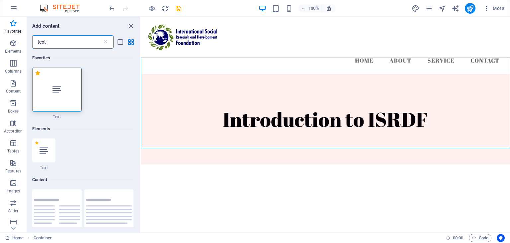
type input "text"
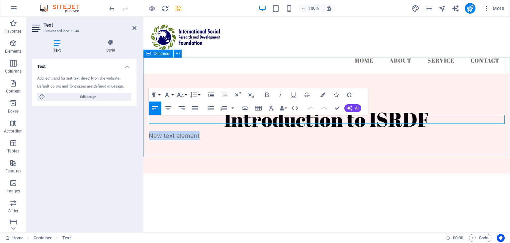
click at [156, 74] on div "Introduction to ISRDF New text element" at bounding box center [327, 123] width 367 height 99
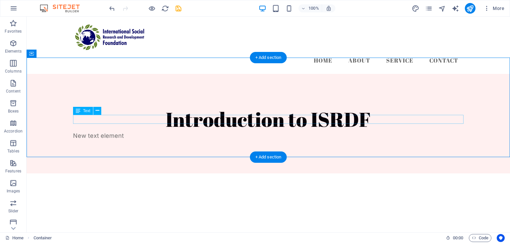
click at [156, 131] on div "New text element" at bounding box center [268, 135] width 391 height 9
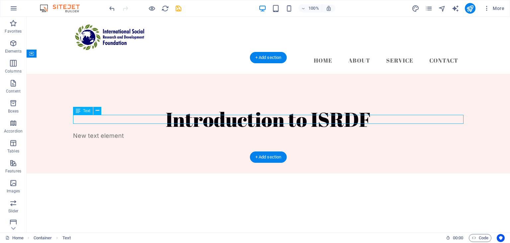
click at [156, 131] on div "New text element" at bounding box center [268, 135] width 391 height 9
click at [120, 131] on div "New text element" at bounding box center [268, 135] width 391 height 9
click at [119, 131] on div "New text element" at bounding box center [268, 135] width 391 height 9
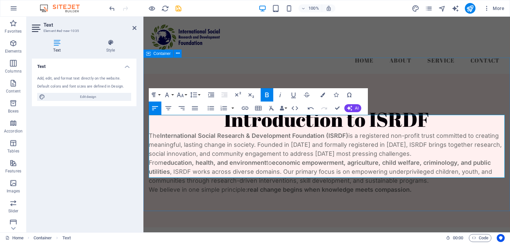
click at [246, 194] on div "Introduction to ISRDF The International Social Research & Development Foundatio…" at bounding box center [327, 150] width 367 height 153
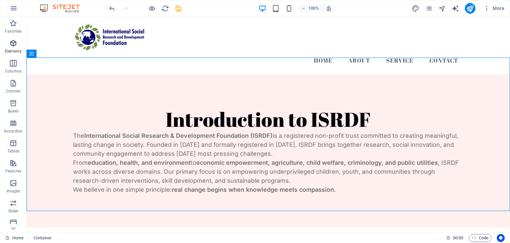
click at [13, 50] on p "Elements" at bounding box center [13, 51] width 17 height 5
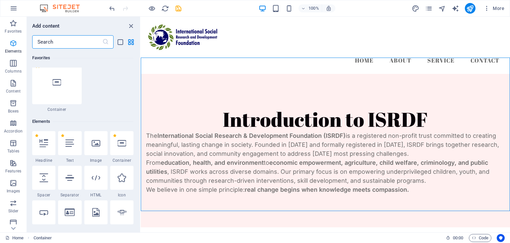
scroll to position [125, 0]
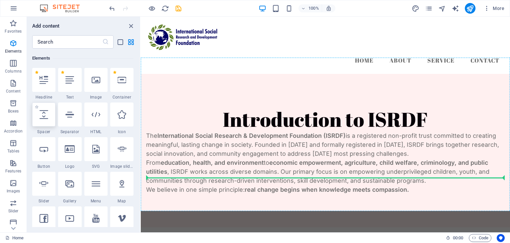
select select "px"
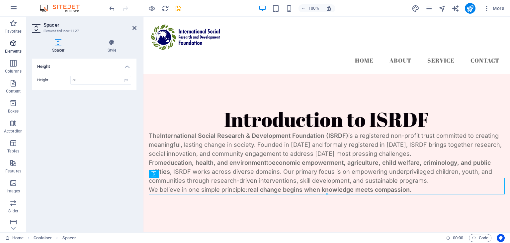
click at [9, 38] on button "Elements" at bounding box center [13, 47] width 27 height 20
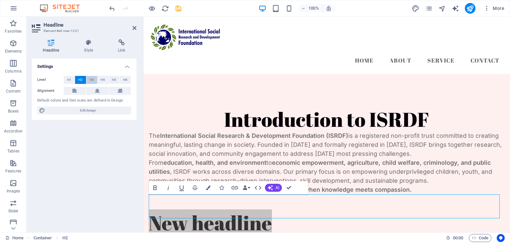
click at [92, 76] on span "H3" at bounding box center [92, 80] width 4 height 8
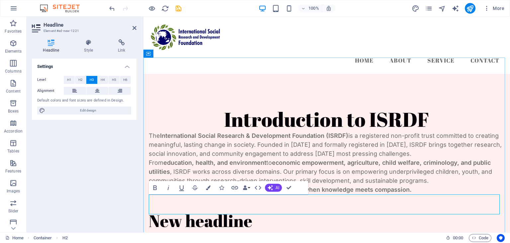
click at [171, 210] on h3 "New headline" at bounding box center [327, 220] width 356 height 20
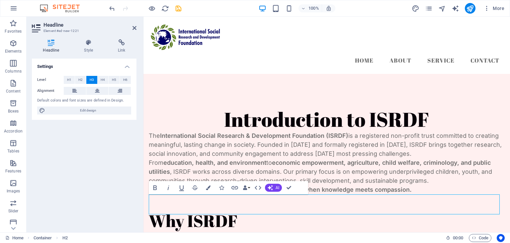
click at [76, 139] on div "Settings Level H1 H2 H3 H4 H5 H6 Alignment Default colors and font sizes are de…" at bounding box center [84, 142] width 105 height 168
click at [12, 42] on icon "button" at bounding box center [13, 43] width 8 height 8
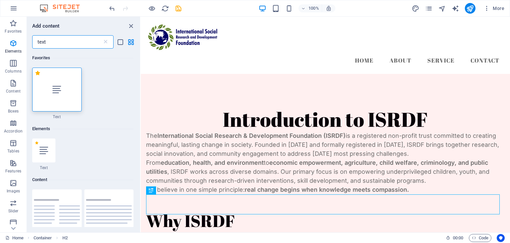
scroll to position [15, 0]
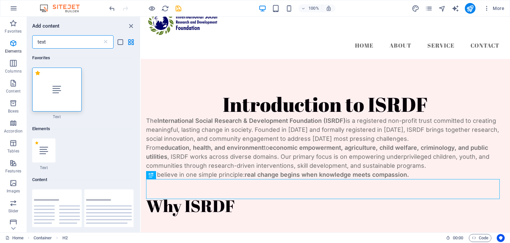
type input "text"
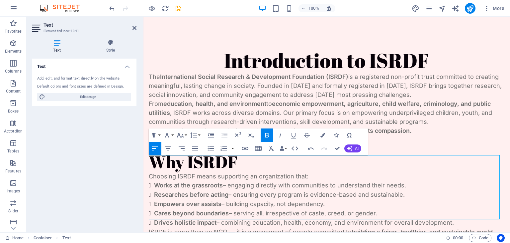
scroll to position [79, 0]
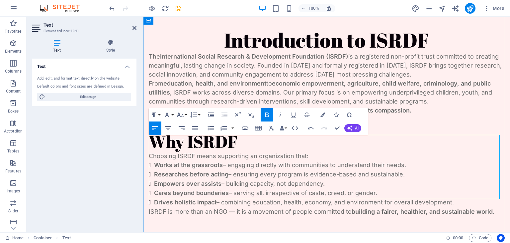
click at [154, 160] on li "Works at the grassroots – engaging directly with communities to understand thei…" at bounding box center [329, 164] width 351 height 9
click at [155, 161] on strong "Works at the grassroots" at bounding box center [188, 164] width 69 height 7
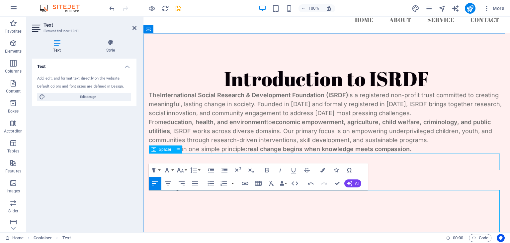
scroll to position [24, 0]
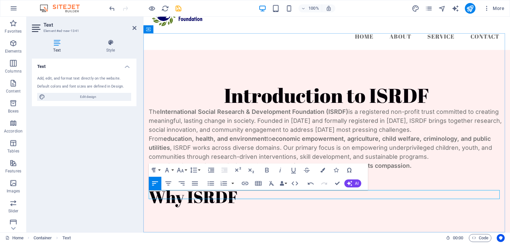
click at [199, 206] on p at bounding box center [327, 210] width 356 height 9
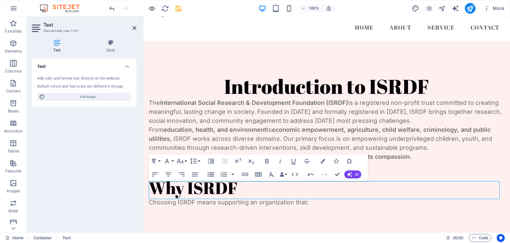
click at [207, 176] on icon "button" at bounding box center [211, 174] width 8 height 8
click at [162, 206] on p at bounding box center [327, 210] width 356 height 9
click at [210, 171] on icon "button" at bounding box center [211, 174] width 8 height 8
click at [226, 173] on icon "button" at bounding box center [224, 174] width 8 height 8
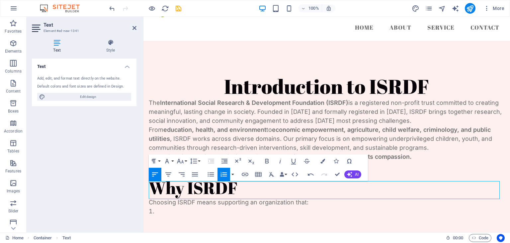
click at [226, 173] on icon "button" at bounding box center [224, 174] width 8 height 8
click at [212, 172] on icon "button" at bounding box center [211, 174] width 6 height 4
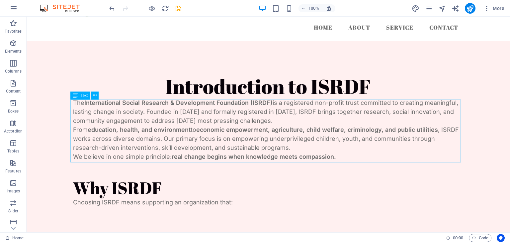
scroll to position [15, 0]
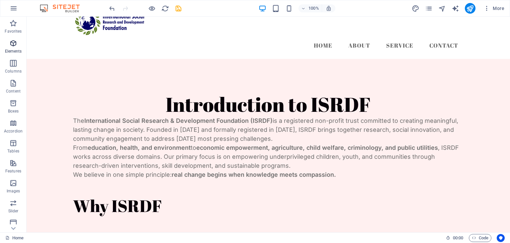
click at [14, 46] on icon "button" at bounding box center [13, 43] width 8 height 8
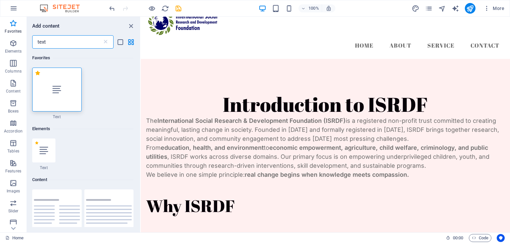
scroll to position [0, 0]
type input "text"
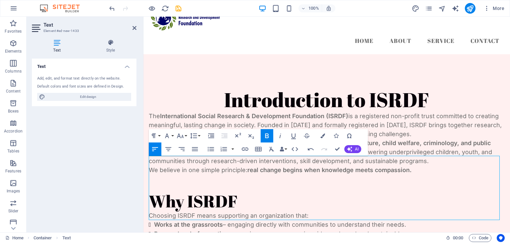
scroll to position [79, 0]
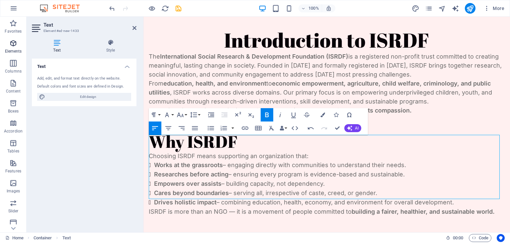
click at [18, 49] on p "Elements" at bounding box center [13, 51] width 17 height 5
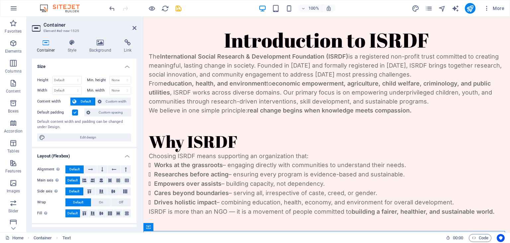
scroll to position [192, 0]
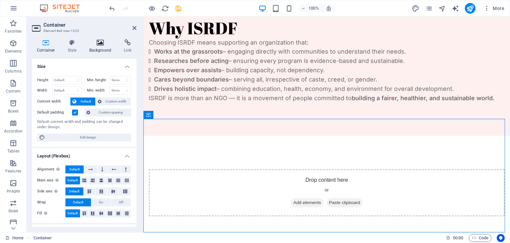
click at [97, 42] on icon at bounding box center [100, 42] width 32 height 7
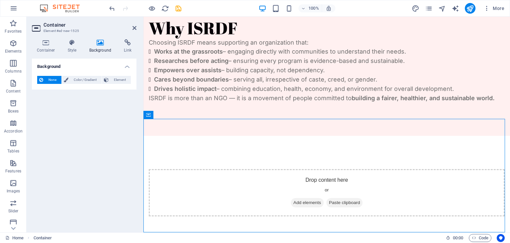
drag, startPoint x: 82, startPoint y: 69, endPoint x: 79, endPoint y: 74, distance: 6.1
click at [79, 74] on li "Background None Color / Gradient Element Stretch background to full-width Color…" at bounding box center [84, 73] width 105 height 31
click at [78, 77] on span "Color / Gradient" at bounding box center [84, 80] width 29 height 8
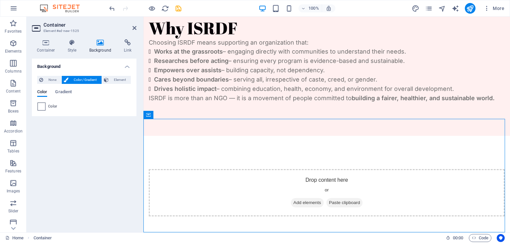
click at [42, 108] on span at bounding box center [41, 106] width 7 height 7
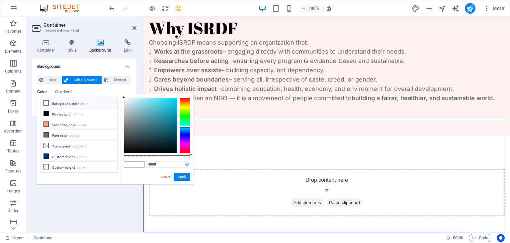
drag, startPoint x: 185, startPoint y: 121, endPoint x: 185, endPoint y: 126, distance: 5.6
click at [185, 126] on div at bounding box center [185, 125] width 11 height 56
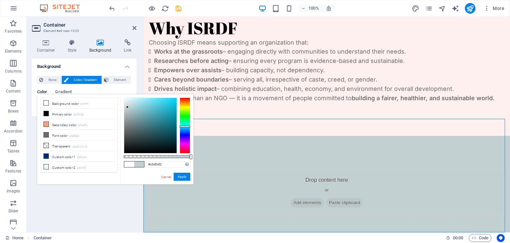
type input "#c4d0d2"
drag, startPoint x: 142, startPoint y: 106, endPoint x: 127, endPoint y: 107, distance: 15.0
click at [127, 107] on div at bounding box center [150, 125] width 52 height 55
click at [244, 147] on div "Drop content here or Add elements Paste clipboard" at bounding box center [327, 193] width 367 height 114
click at [305, 198] on span "Add elements" at bounding box center [307, 202] width 33 height 9
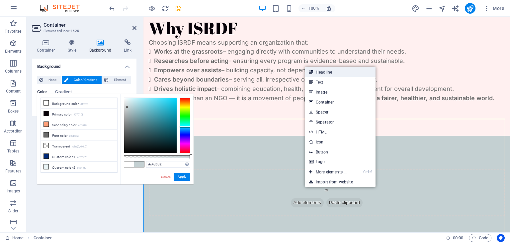
click at [322, 74] on link "Headline" at bounding box center [340, 72] width 70 height 10
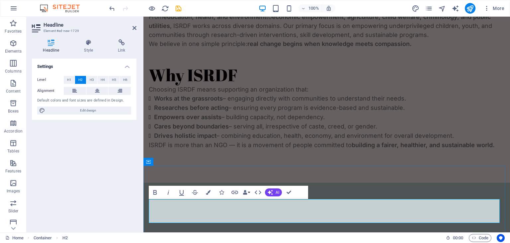
click at [198, 216] on h2 at bounding box center [327, 228] width 356 height 24
click at [101, 96] on div "Level H1 H2 H3 H4 H5 H6 Alignment Default colors and font sizes are defined in …" at bounding box center [84, 94] width 105 height 49
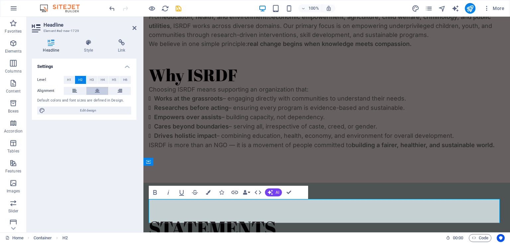
click at [98, 93] on icon at bounding box center [97, 91] width 5 height 8
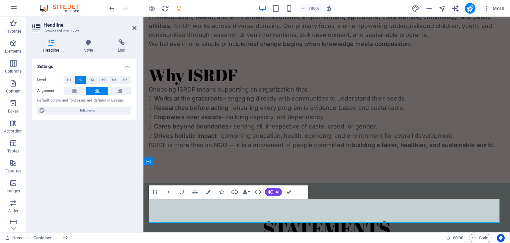
scroll to position [169, 0]
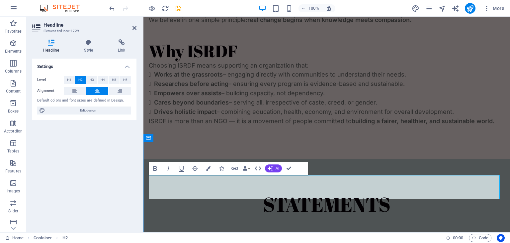
drag, startPoint x: 423, startPoint y: 183, endPoint x: 418, endPoint y: 184, distance: 5.1
click at [418, 192] on h2 "STATEMENTS" at bounding box center [327, 204] width 356 height 24
click at [374, 206] on div "STATEMENTS" at bounding box center [327, 203] width 367 height 90
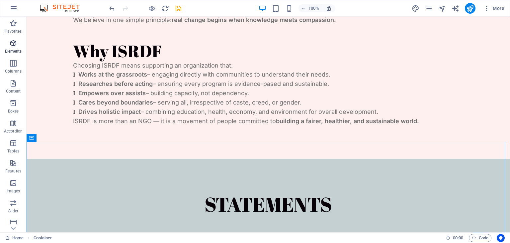
click at [11, 49] on p "Elements" at bounding box center [13, 51] width 17 height 5
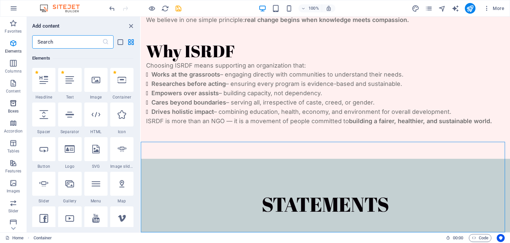
click at [15, 108] on span "Boxes" at bounding box center [13, 107] width 27 height 16
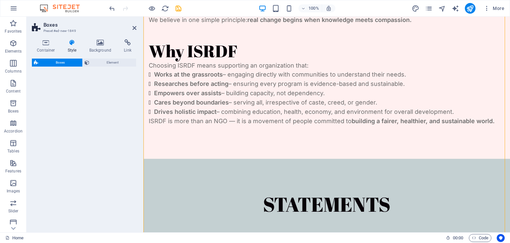
scroll to position [871, 0]
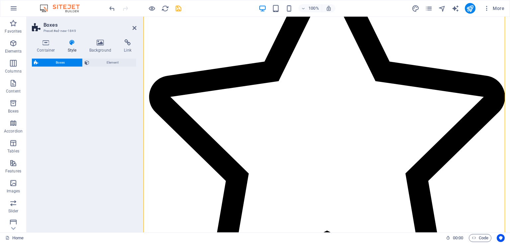
select select "rem"
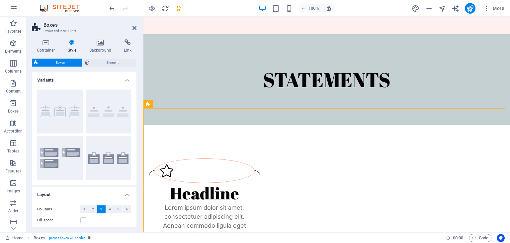
scroll to position [297, 0]
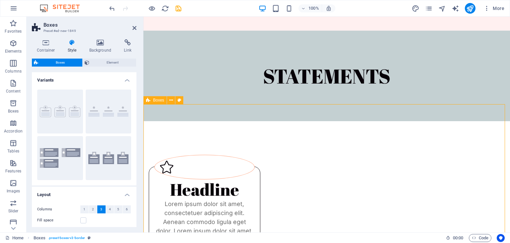
click at [168, 101] on button at bounding box center [171, 100] width 8 height 8
click at [104, 45] on icon at bounding box center [100, 42] width 32 height 7
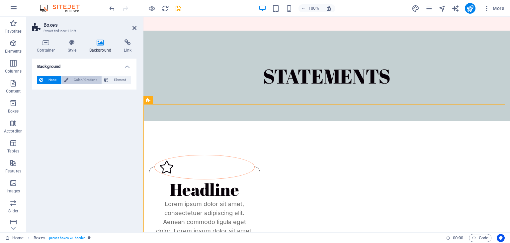
click at [78, 83] on span "Color / Gradient" at bounding box center [84, 80] width 29 height 8
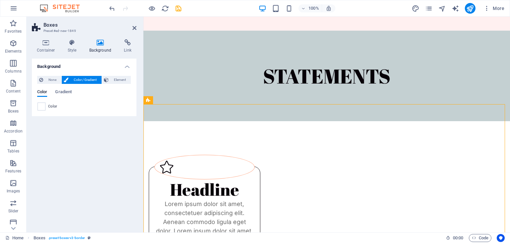
click at [52, 108] on span "Color" at bounding box center [52, 106] width 9 height 5
click at [54, 104] on span "Color" at bounding box center [52, 106] width 9 height 5
click at [47, 107] on div "Color" at bounding box center [84, 106] width 93 height 8
click at [42, 107] on span at bounding box center [41, 106] width 7 height 7
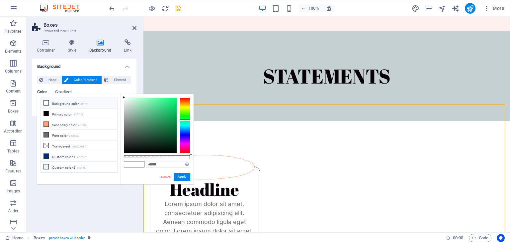
drag, startPoint x: 184, startPoint y: 101, endPoint x: 186, endPoint y: 120, distance: 18.7
click at [186, 120] on div at bounding box center [185, 125] width 11 height 56
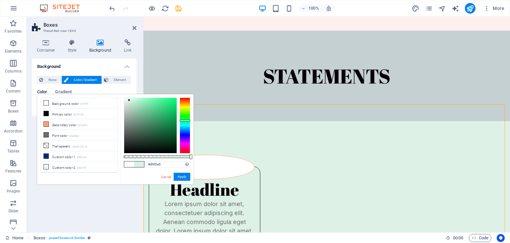
drag, startPoint x: 146, startPoint y: 107, endPoint x: 129, endPoint y: 100, distance: 18.1
click at [129, 100] on div at bounding box center [150, 125] width 52 height 55
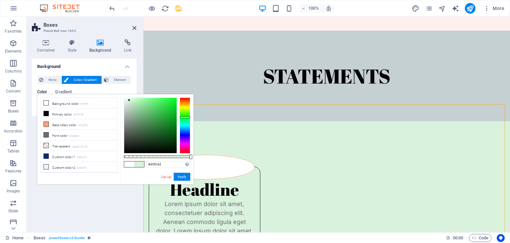
click at [186, 117] on div at bounding box center [185, 117] width 11 height 2
type input "#d9f2db"
click at [186, 117] on div at bounding box center [185, 118] width 11 height 2
click at [202, 93] on div "STATEMENTS" at bounding box center [327, 76] width 367 height 90
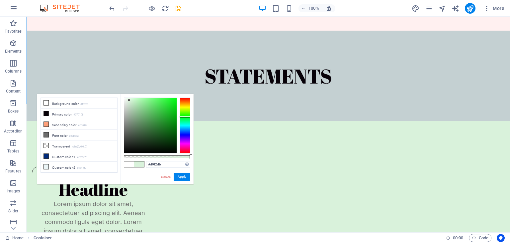
click at [137, 76] on div "STATEMENTS" at bounding box center [269, 76] width 484 height 90
click at [136, 75] on div "STATEMENTS" at bounding box center [269, 76] width 484 height 90
click at [118, 33] on div "STATEMENTS" at bounding box center [269, 76] width 484 height 90
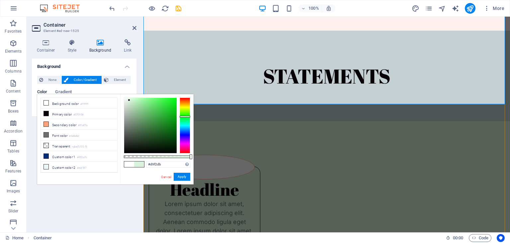
drag, startPoint x: 235, startPoint y: 107, endPoint x: 352, endPoint y: 108, distance: 116.9
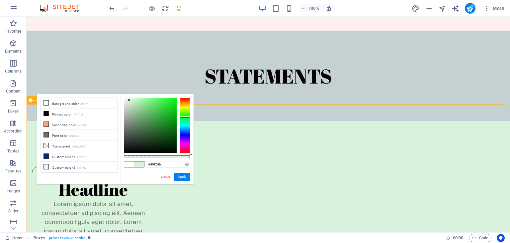
click at [32, 100] on icon at bounding box center [31, 100] width 4 height 8
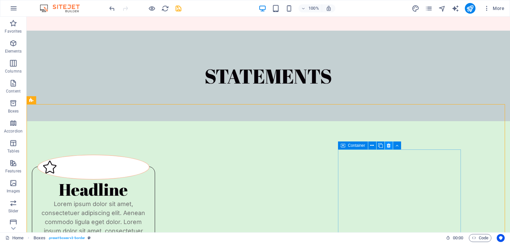
click at [385, 145] on button at bounding box center [389, 145] width 8 height 8
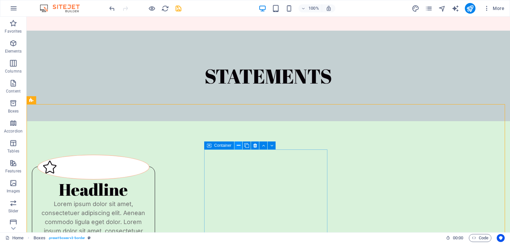
click at [240, 146] on icon at bounding box center [239, 145] width 4 height 7
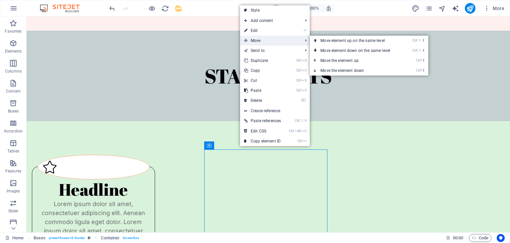
click at [291, 36] on span "Move" at bounding box center [270, 41] width 60 height 10
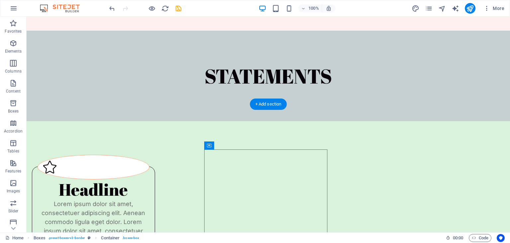
drag, startPoint x: 236, startPoint y: 162, endPoint x: 359, endPoint y: 154, distance: 123.2
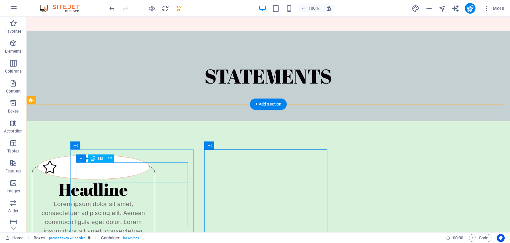
click at [133, 179] on div "Headline" at bounding box center [94, 189] width 112 height 20
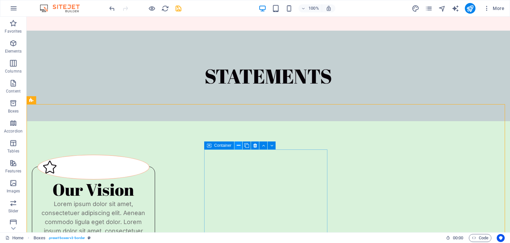
click at [241, 146] on button at bounding box center [239, 145] width 8 height 8
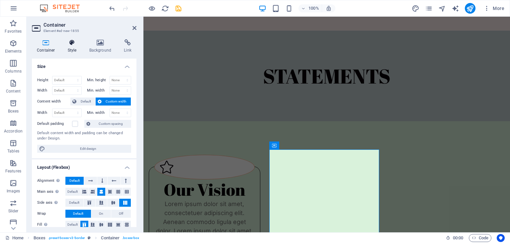
click at [65, 42] on icon at bounding box center [72, 42] width 19 height 7
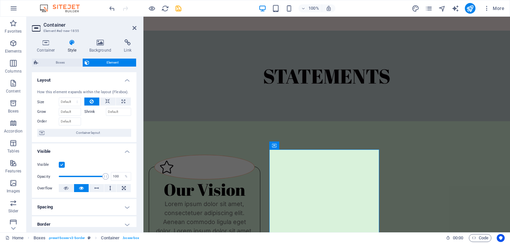
drag, startPoint x: 135, startPoint y: 78, endPoint x: 138, endPoint y: 108, distance: 30.3
click at [138, 108] on div "Container Style Background Link Size Height Default px rem % vh vw Min. height …" at bounding box center [84, 133] width 115 height 198
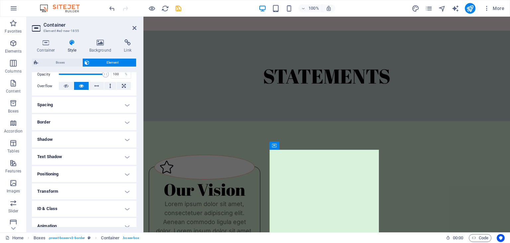
scroll to position [116, 0]
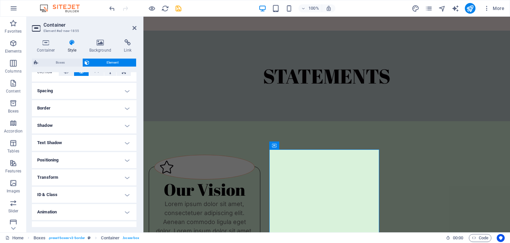
click at [104, 164] on h4 "Positioning" at bounding box center [84, 160] width 105 height 16
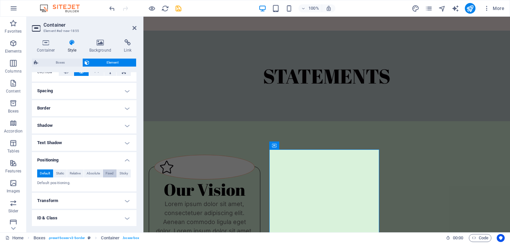
click at [109, 173] on span "Fixed" at bounding box center [110, 173] width 8 height 8
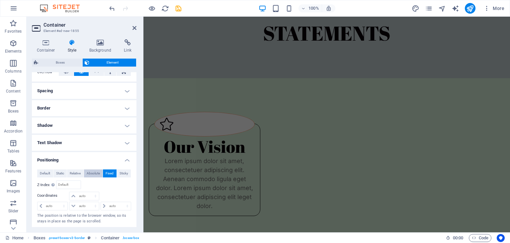
click at [99, 173] on span "Absolute" at bounding box center [93, 173] width 13 height 8
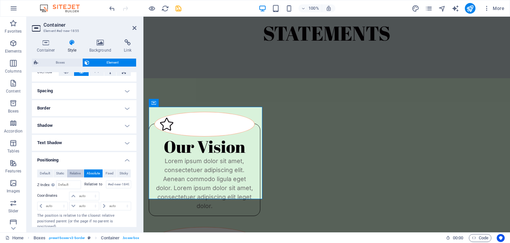
click at [79, 172] on span "Relative" at bounding box center [75, 173] width 11 height 8
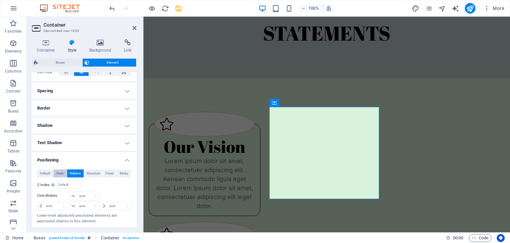
click at [62, 172] on span "Static" at bounding box center [60, 173] width 8 height 8
click at [49, 173] on span "Default" at bounding box center [45, 173] width 10 height 8
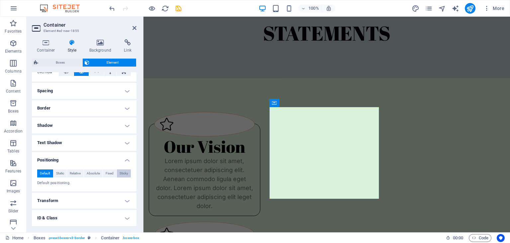
click at [120, 173] on span "Sticky" at bounding box center [124, 173] width 9 height 8
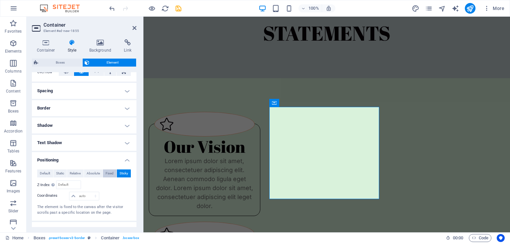
click at [106, 173] on span "Fixed" at bounding box center [110, 173] width 8 height 8
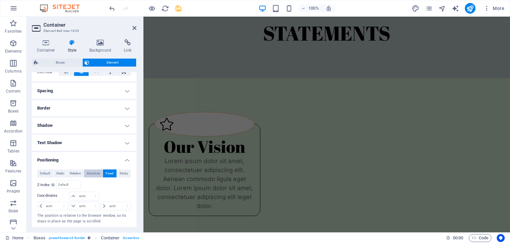
click at [96, 172] on span "Absolute" at bounding box center [93, 173] width 13 height 8
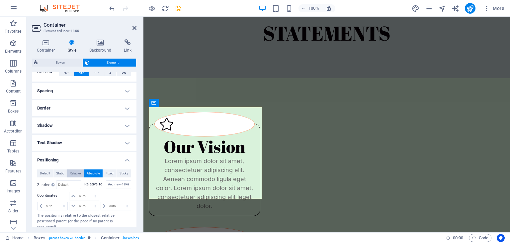
click at [74, 171] on span "Relative" at bounding box center [75, 173] width 11 height 8
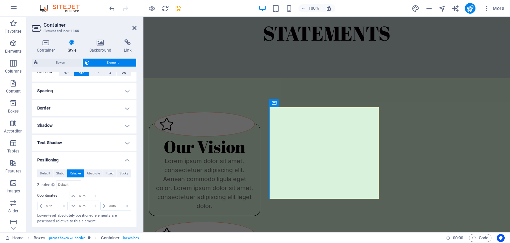
click at [110, 207] on select "auto px rem % em" at bounding box center [116, 206] width 30 height 8
select select "px"
click at [120, 202] on select "auto px rem % em" at bounding box center [116, 206] width 30 height 8
type input "500"
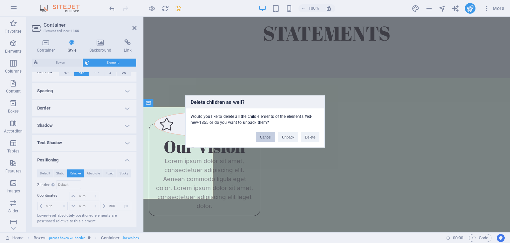
click at [269, 134] on button "Cancel" at bounding box center [265, 137] width 19 height 10
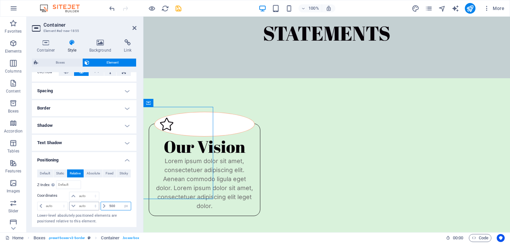
drag, startPoint x: 113, startPoint y: 208, endPoint x: 97, endPoint y: 209, distance: 16.3
click at [97, 209] on div "auto px rem % em auto px rem % em 500 auto px rem % em" at bounding box center [84, 205] width 94 height 9
type input "0"
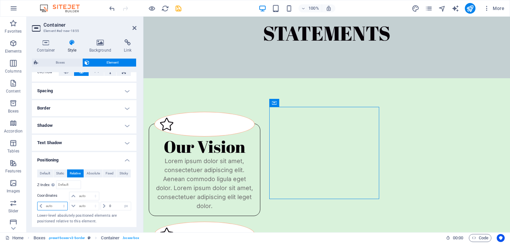
click at [60, 205] on select "auto px rem % em" at bounding box center [53, 206] width 30 height 8
select select "px"
click at [58, 202] on select "auto px rem % em" at bounding box center [53, 206] width 30 height 8
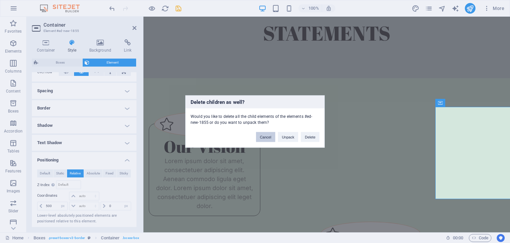
click at [266, 137] on button "Cancel" at bounding box center [265, 137] width 19 height 10
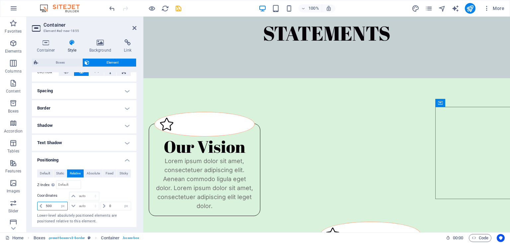
click at [56, 206] on input "500" at bounding box center [55, 206] width 23 height 8
type input "5"
type input "400"
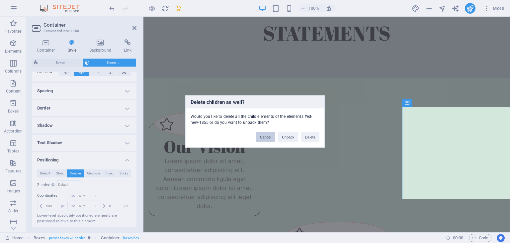
click at [272, 141] on button "Cancel" at bounding box center [265, 137] width 19 height 10
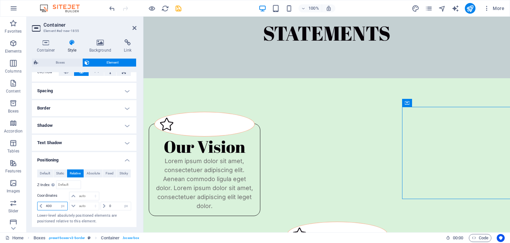
click at [54, 209] on input "400" at bounding box center [55, 206] width 23 height 8
type input "4"
type input "300"
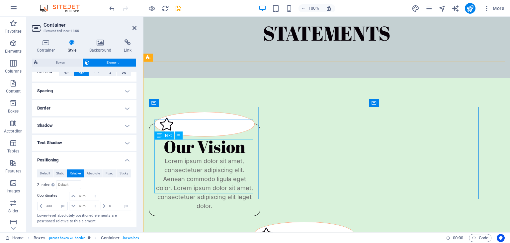
click at [210, 161] on div "Lorem ipsum dolor sit amet, consectetuer adipiscing elit. Aenean commodo ligula…" at bounding box center [204, 183] width 100 height 54
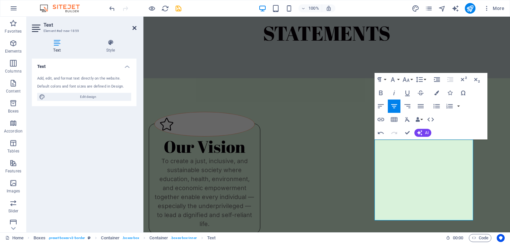
click at [135, 27] on icon at bounding box center [135, 27] width 4 height 5
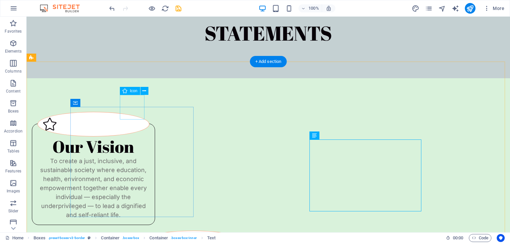
click at [128, 112] on figure at bounding box center [94, 124] width 112 height 25
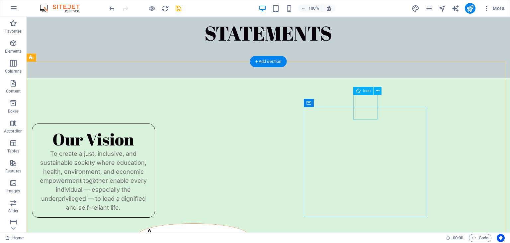
click at [249, 223] on figure at bounding box center [193, 235] width 112 height 25
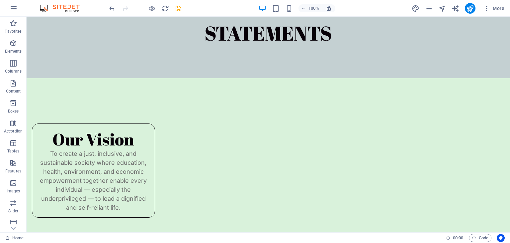
scroll to position [351, 0]
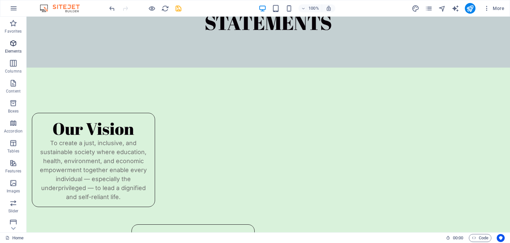
click at [12, 42] on icon "button" at bounding box center [13, 43] width 8 height 8
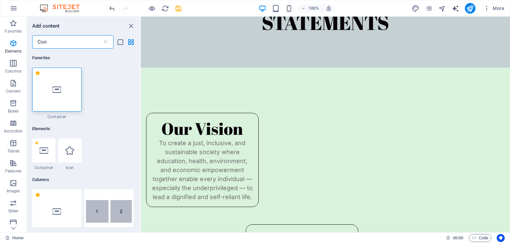
scroll to position [0, 0]
type input "Con"
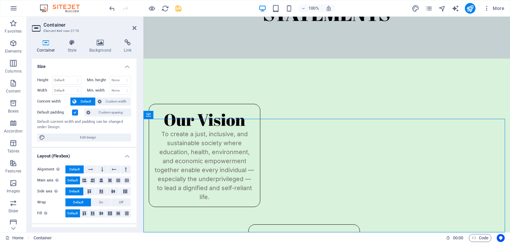
scroll to position [473, 0]
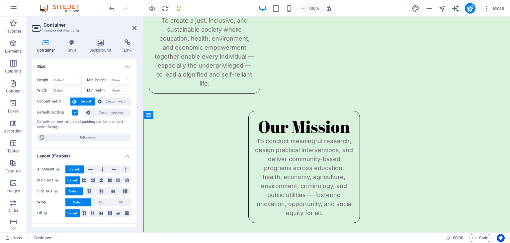
drag, startPoint x: 510, startPoint y: 147, endPoint x: 633, endPoint y: 253, distance: 162.3
click at [178, 114] on icon at bounding box center [178, 114] width 4 height 7
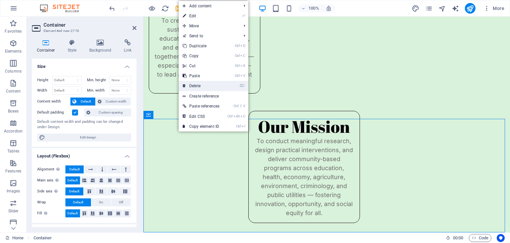
click at [220, 83] on link "⌦ Delete" at bounding box center [201, 86] width 45 height 10
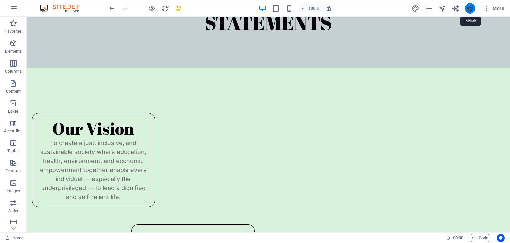
click at [471, 8] on icon "publish" at bounding box center [470, 9] width 8 height 8
click at [472, 10] on icon "publish" at bounding box center [470, 9] width 8 height 8
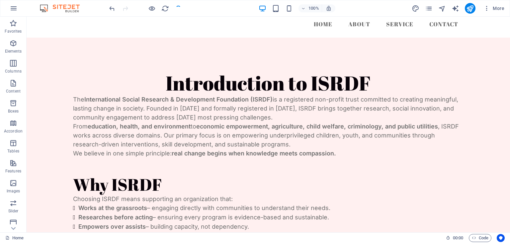
scroll to position [0, 0]
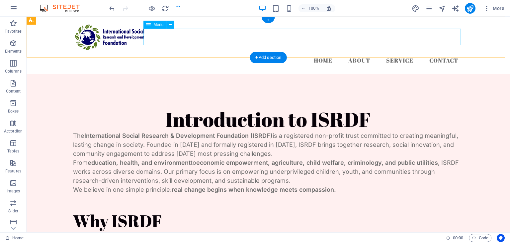
click at [324, 52] on nav "Home About Service Contact" at bounding box center [268, 60] width 391 height 17
click at [321, 52] on nav "Home About Service Contact" at bounding box center [268, 60] width 391 height 17
click at [320, 52] on nav "Home About Service Contact" at bounding box center [268, 60] width 391 height 17
select select
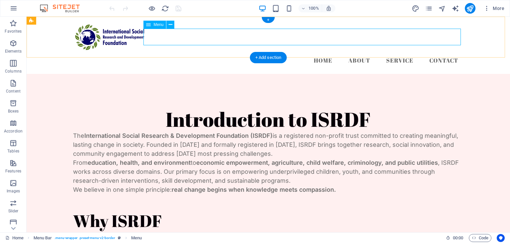
select select
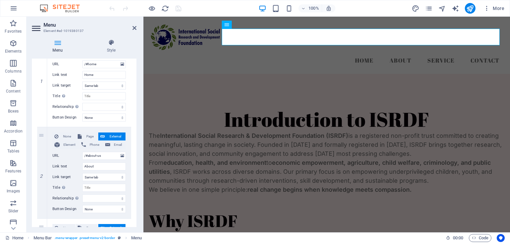
scroll to position [104, 0]
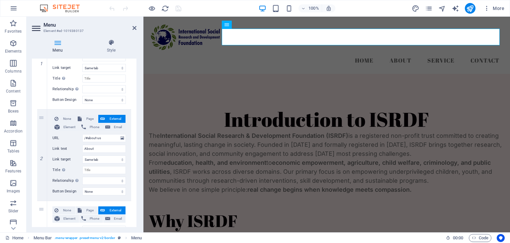
click at [140, 146] on div "Menu Style Menu Auto Custom Create custom menu items for this menu. Recommended…" at bounding box center [84, 133] width 115 height 198
click at [140, 149] on div "Menu Style Menu Auto Custom Create custom menu items for this menu. Recommended…" at bounding box center [84, 133] width 115 height 198
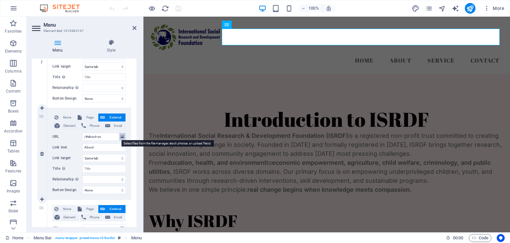
click at [121, 138] on icon at bounding box center [123, 136] width 4 height 7
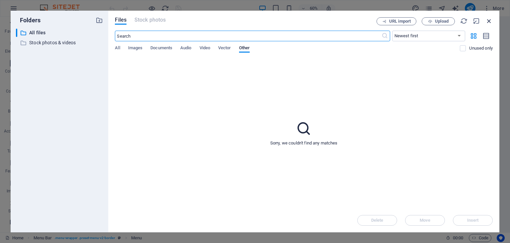
click at [488, 20] on icon "button" at bounding box center [489, 20] width 7 height 7
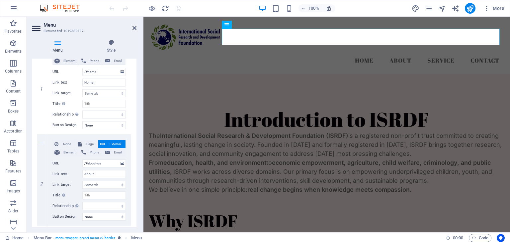
scroll to position [77, 0]
click at [432, 6] on icon "pages" at bounding box center [429, 9] width 8 height 8
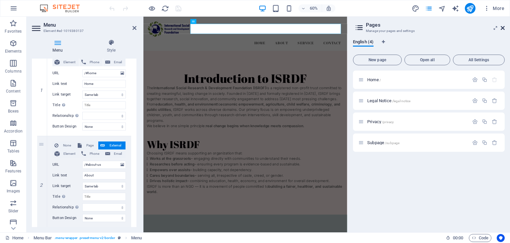
click at [502, 26] on icon at bounding box center [503, 27] width 4 height 5
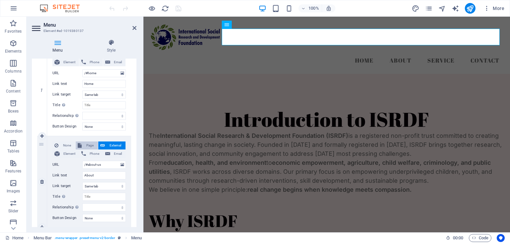
click at [87, 146] on span "Page" at bounding box center [90, 145] width 12 height 8
select select
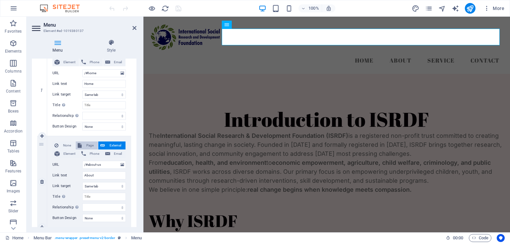
select select
click at [100, 159] on div "None Page External Element Phone Email Page Home Legal Notice Privacy Subpage E…" at bounding box center [88, 176] width 73 height 70
click at [100, 163] on select "Home Legal Notice Privacy Subpage" at bounding box center [104, 164] width 44 height 8
click at [67, 154] on span "Element" at bounding box center [69, 153] width 15 height 8
select select
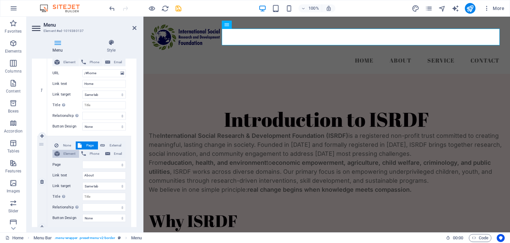
select select
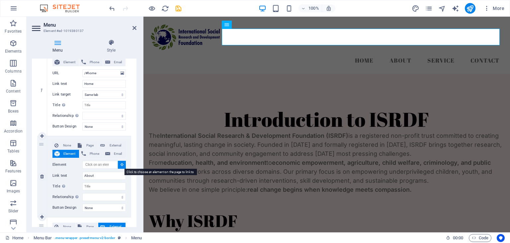
click at [118, 165] on button at bounding box center [122, 164] width 8 height 8
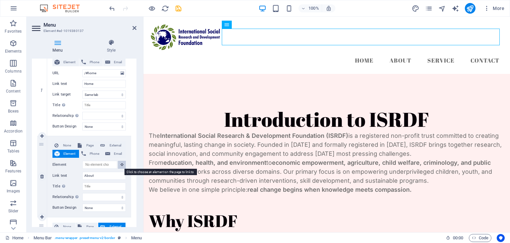
click at [119, 166] on button at bounding box center [122, 164] width 8 height 8
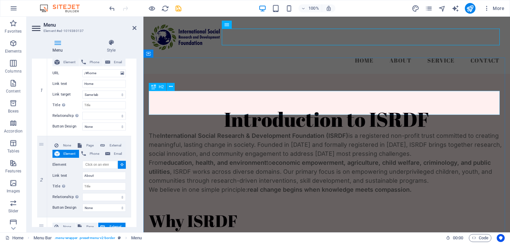
click at [201, 107] on div "Introduction to ISRDF" at bounding box center [327, 119] width 356 height 24
select select
type input "#ed-1019380143"
select select
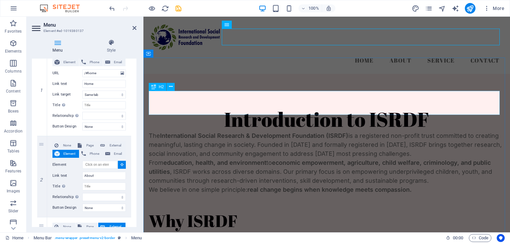
select select
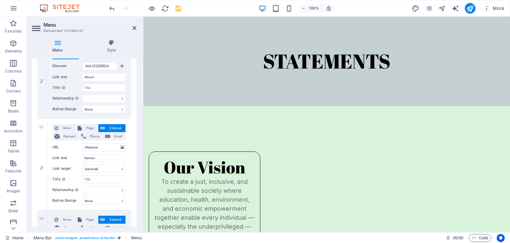
scroll to position [312, 0]
drag, startPoint x: 135, startPoint y: 150, endPoint x: 128, endPoint y: 101, distance: 49.7
click at [128, 101] on div "1 None Page External Element Phone Email Page Home Legal Notice Privacy Subpage…" at bounding box center [84, 123] width 105 height 365
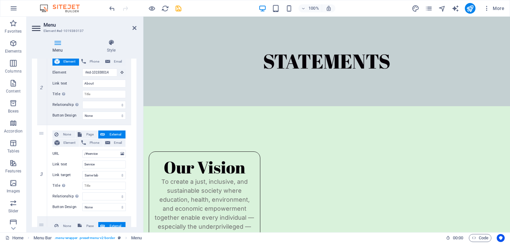
scroll to position [186, 0]
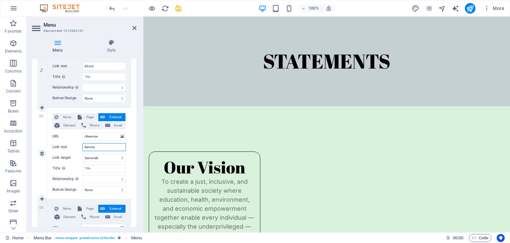
drag, startPoint x: 106, startPoint y: 145, endPoint x: 58, endPoint y: 149, distance: 48.6
click at [58, 149] on div "Link text Service" at bounding box center [88, 147] width 73 height 8
type input "Sta"
select select
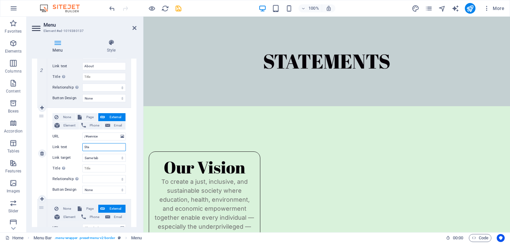
select select
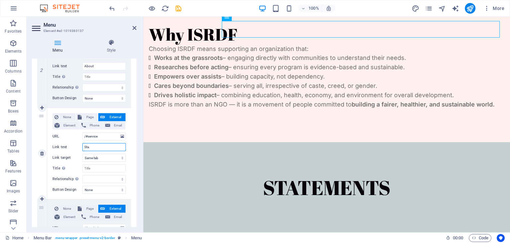
scroll to position [0, 0]
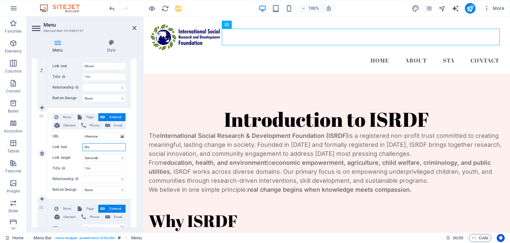
type input "Stat"
select select
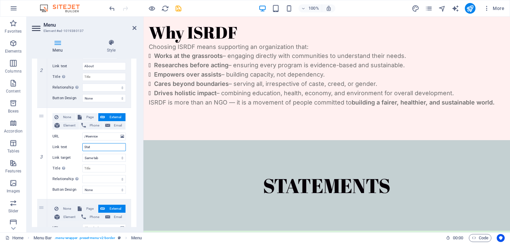
scroll to position [218, 0]
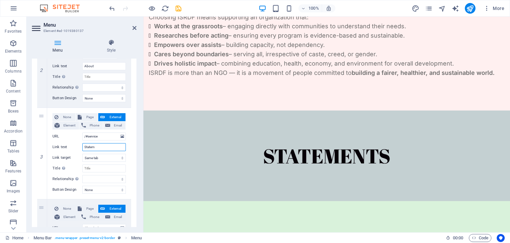
type input "Stateme"
select select
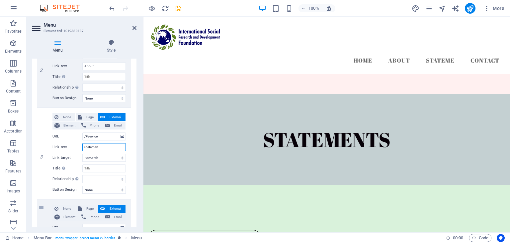
scroll to position [0, 0]
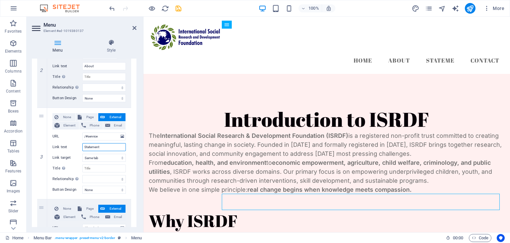
type input "Statements"
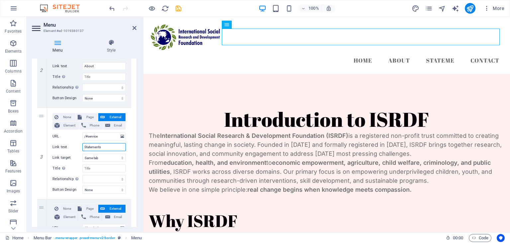
select select
type input "Statements"
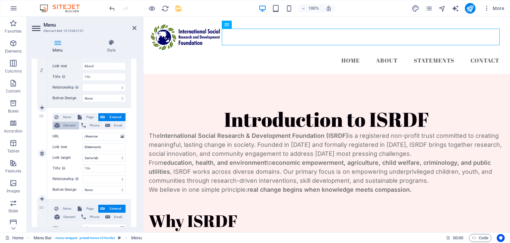
click at [73, 124] on span "Element" at bounding box center [69, 125] width 15 height 8
select select
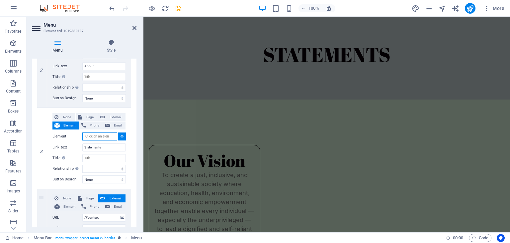
scroll to position [285, 0]
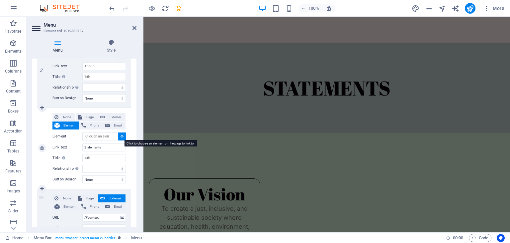
click at [121, 136] on icon at bounding box center [122, 135] width 3 height 3
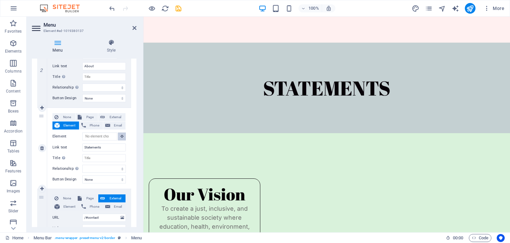
click at [121, 134] on button at bounding box center [122, 136] width 8 height 8
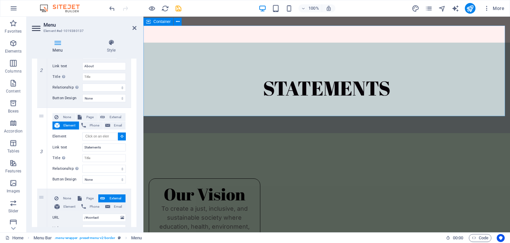
click at [216, 43] on div "STATEMENTS" at bounding box center [327, 88] width 367 height 90
select select
type input "#ed-1019380158"
select select
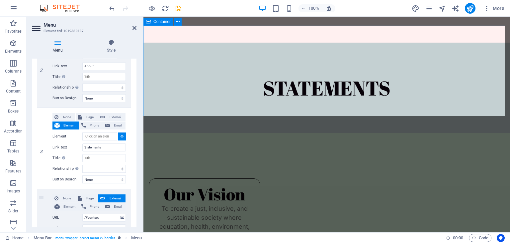
select select
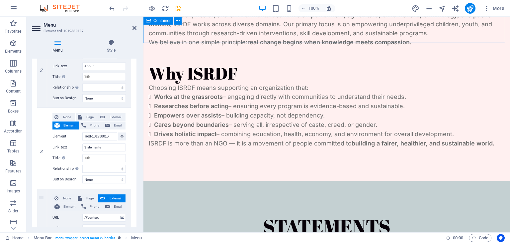
scroll to position [0, 0]
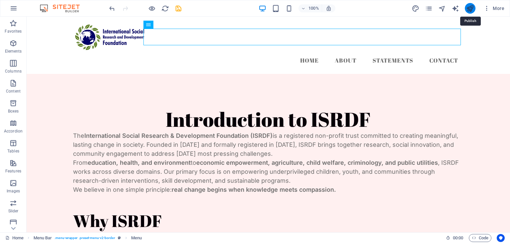
click at [472, 9] on icon "publish" at bounding box center [470, 9] width 8 height 8
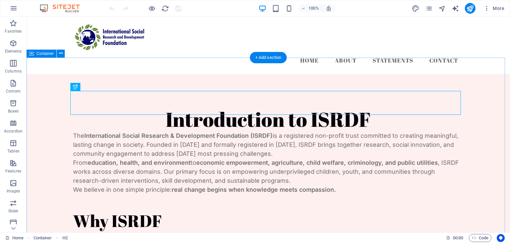
click at [461, 100] on div "Introduction to ISRDF The International Social Research & Development Foundatio…" at bounding box center [269, 201] width 484 height 254
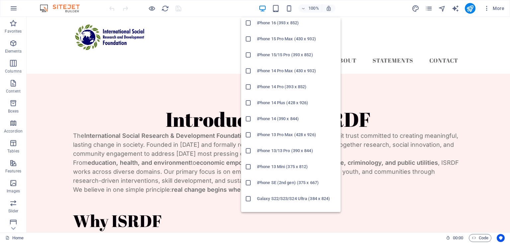
scroll to position [68, 0]
drag, startPoint x: 337, startPoint y: 55, endPoint x: 304, endPoint y: 94, distance: 50.7
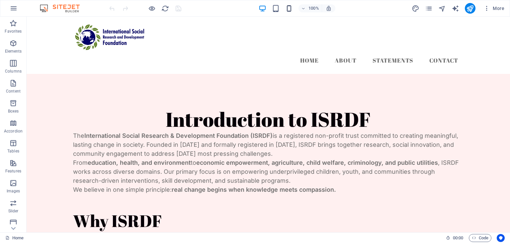
click at [285, 10] on icon "button" at bounding box center [289, 9] width 8 height 8
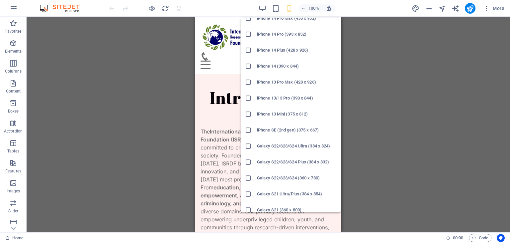
scroll to position [112, 0]
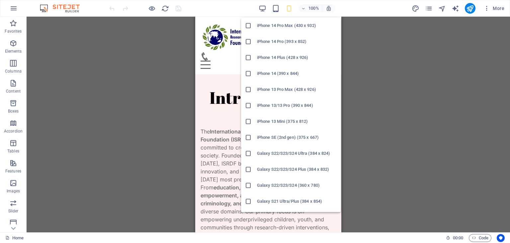
click at [291, 121] on h6 "iPhone 13 Mini (375 x 812)" at bounding box center [297, 121] width 80 height 8
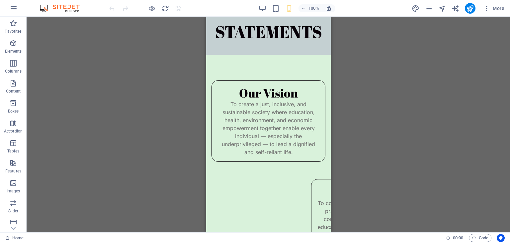
scroll to position [506, 0]
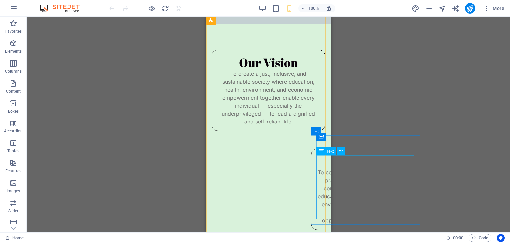
click at [320, 191] on div "To conduct meaningful research, design practical interventions, and deliver com…" at bounding box center [368, 196] width 103 height 56
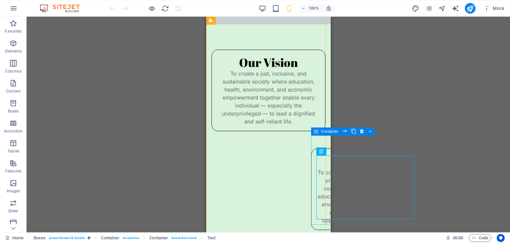
click at [320, 131] on div "Container" at bounding box center [326, 131] width 30 height 8
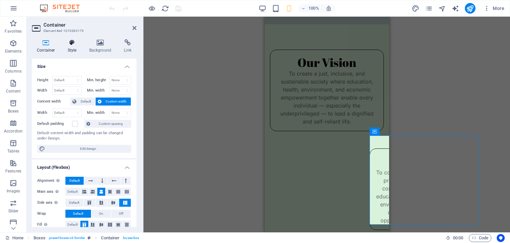
click at [74, 49] on h4 "Style" at bounding box center [74, 46] width 22 height 14
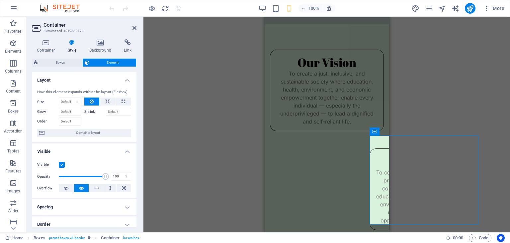
drag, startPoint x: 135, startPoint y: 107, endPoint x: 140, endPoint y: 155, distance: 48.4
click at [140, 155] on div "Container Style Background Link Size Height Default px rem % vh vw Min. height …" at bounding box center [84, 133] width 115 height 198
drag, startPoint x: 135, startPoint y: 128, endPoint x: 139, endPoint y: 216, distance: 87.8
click at [139, 216] on div "Container Style Background Link Size Height Default px rem % vh vw Min. height …" at bounding box center [84, 133] width 115 height 198
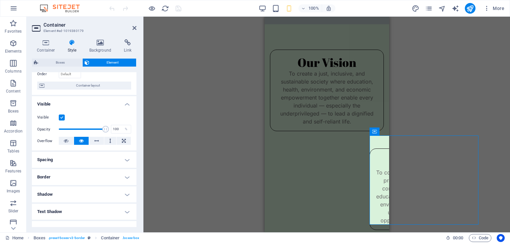
scroll to position [100, 0]
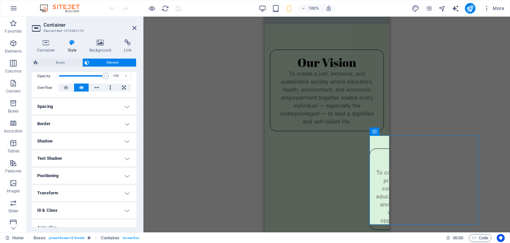
click at [97, 173] on h4 "Positioning" at bounding box center [84, 175] width 105 height 16
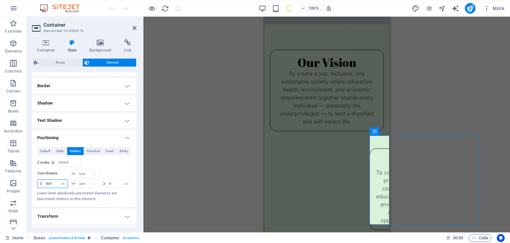
drag, startPoint x: 50, startPoint y: 221, endPoint x: 31, endPoint y: 224, distance: 19.5
click at [31, 224] on div "Container Style Background Link Size Height Default px rem % vh vw Min. height …" at bounding box center [84, 133] width 115 height 198
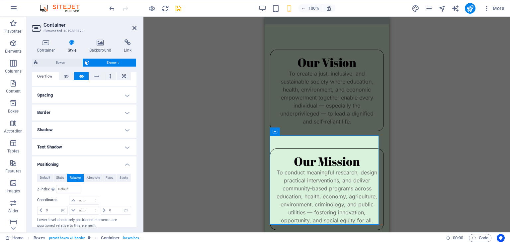
scroll to position [108, 0]
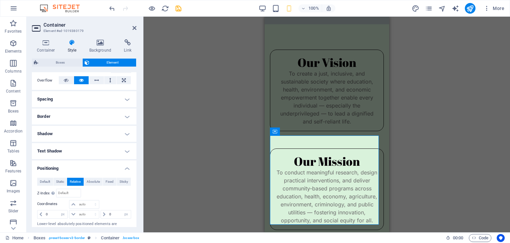
click at [103, 98] on h4 "Spacing" at bounding box center [84, 99] width 105 height 16
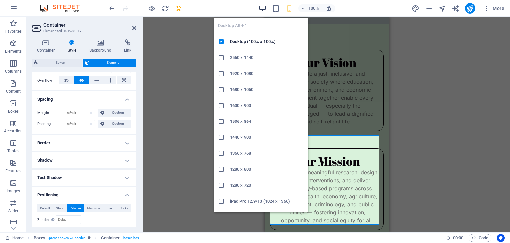
click at [265, 10] on icon "button" at bounding box center [263, 9] width 8 height 8
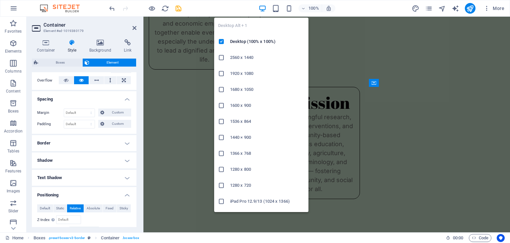
scroll to position [360, 0]
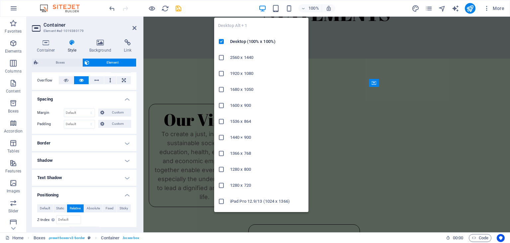
type input "300"
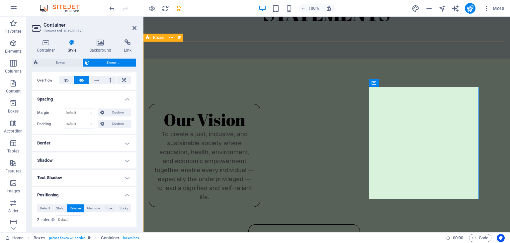
click at [360, 124] on div "Our Vision To create a just, inclusive, and sustainable society where education…" at bounding box center [327, 213] width 367 height 311
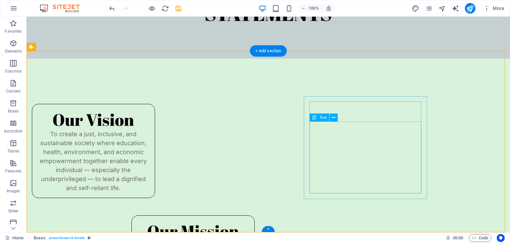
scroll to position [351, 0]
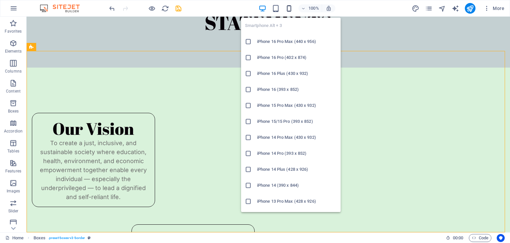
click at [291, 11] on icon "button" at bounding box center [289, 9] width 8 height 8
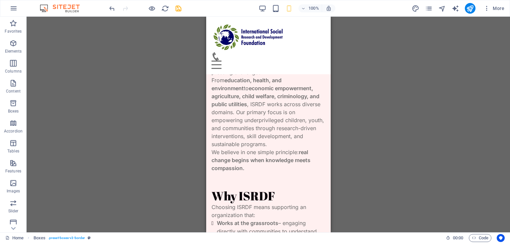
scroll to position [0, 0]
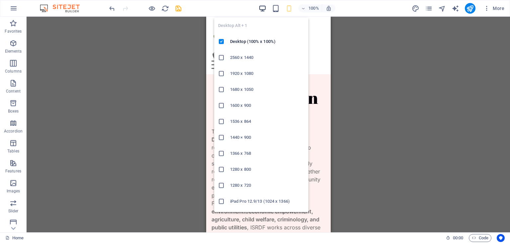
click at [263, 7] on icon "button" at bounding box center [263, 9] width 8 height 8
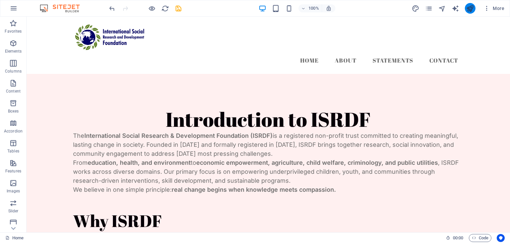
click at [467, 7] on icon "publish" at bounding box center [470, 9] width 8 height 8
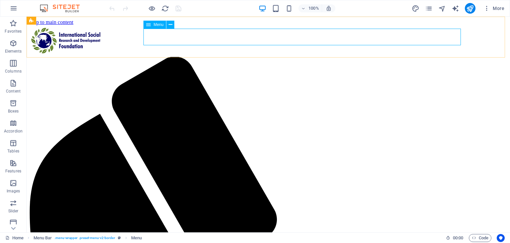
click at [149, 24] on icon at bounding box center [148, 25] width 5 height 8
select select
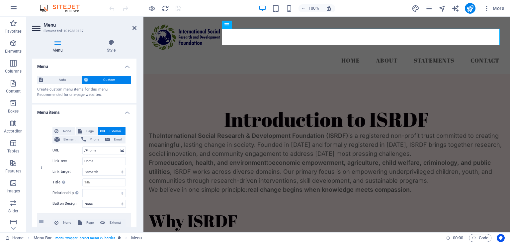
click at [135, 101] on div "Auto Custom Create custom menu items for this menu. Recommended for one-page we…" at bounding box center [84, 86] width 105 height 33
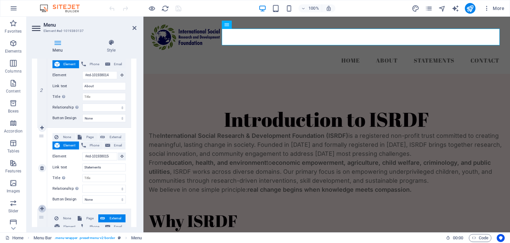
click at [43, 206] on icon at bounding box center [42, 208] width 4 height 5
select select
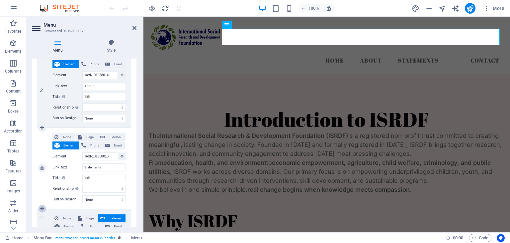
select select
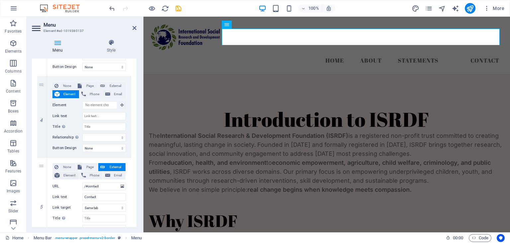
scroll to position [297, 0]
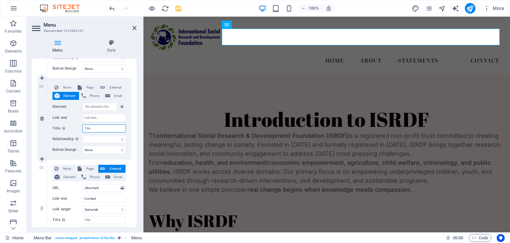
click at [115, 124] on input "Title Additional link description, should not be the same as the link text. The…" at bounding box center [104, 128] width 44 height 8
type input "Ou"
select select
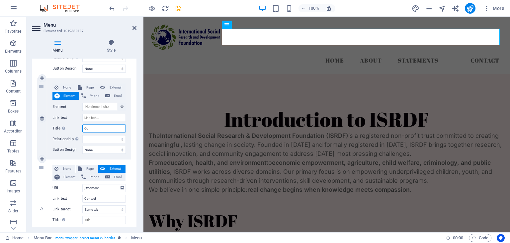
select select
type input "Our"
select select
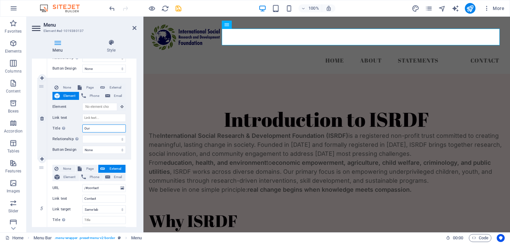
select select
type input "Our Gall"
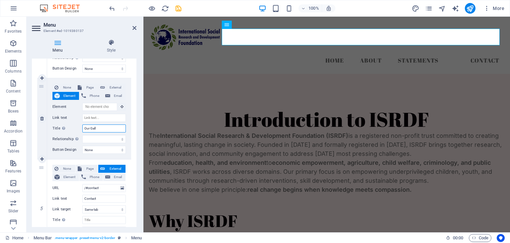
select select
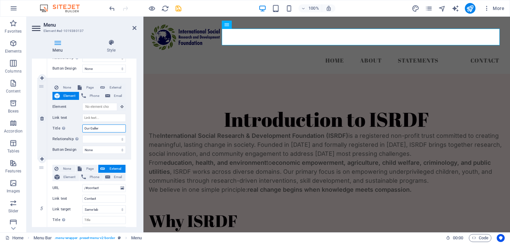
type input "Our Gallery"
select select
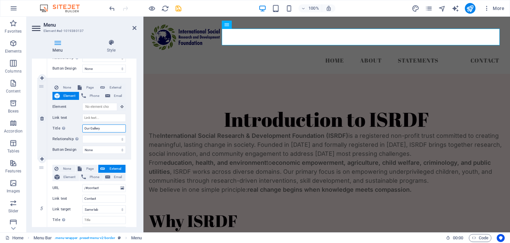
select select
type input "Our Gallery"
click at [107, 114] on input "Link text" at bounding box center [104, 118] width 44 height 8
click at [114, 89] on span "External" at bounding box center [115, 87] width 17 height 8
select select
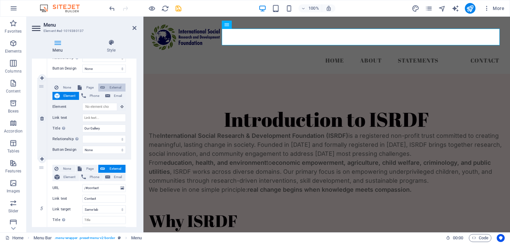
select select
select select "blank"
select select
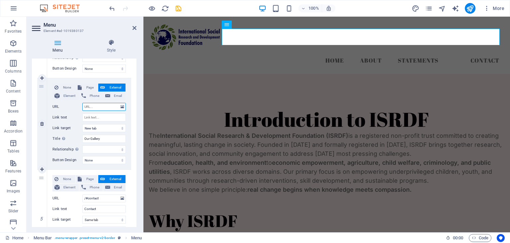
type input "/"
select select
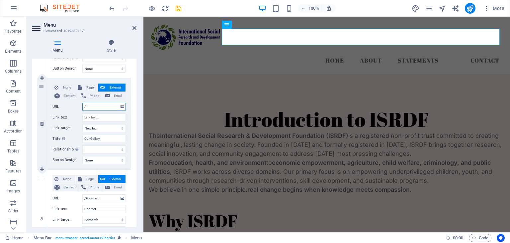
select select
type input "/#"
select select
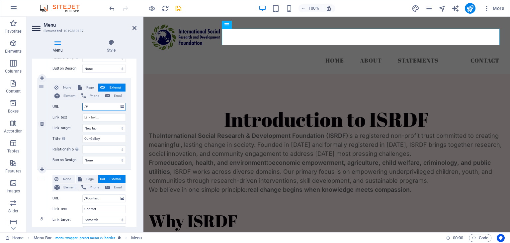
select select
type input "/#our"
select select
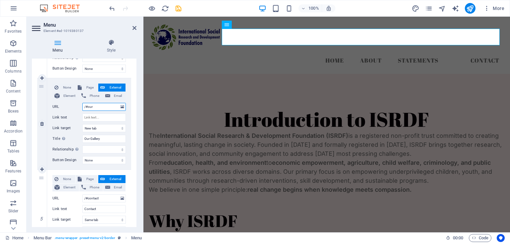
select select
type input "/#our-"
select select
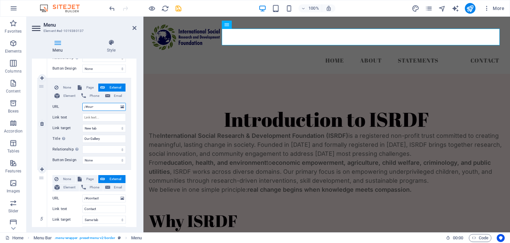
select select
type input "/#our-galle"
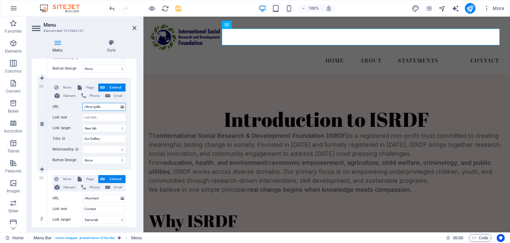
select select
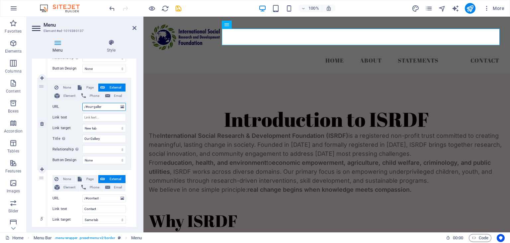
type input "/#our-gallery"
select select
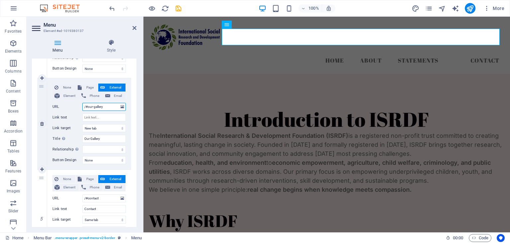
select select
type input "/#our-gallery"
click at [98, 116] on input "Link text" at bounding box center [104, 117] width 44 height 8
type input "Our"
select select
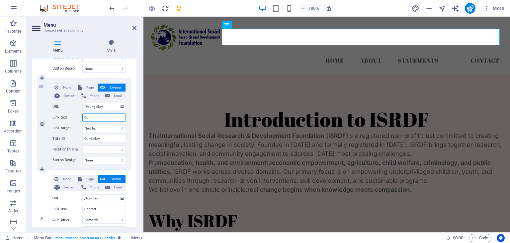
select select
type input "Our Gall"
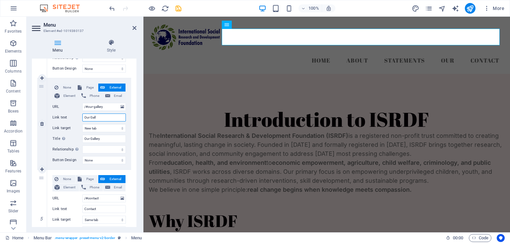
select select
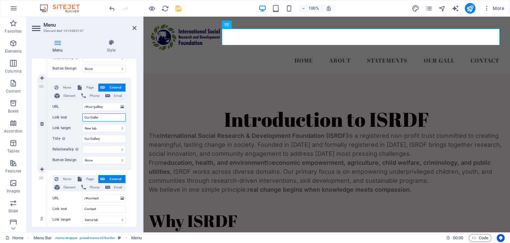
type input "Our Gallery"
select select
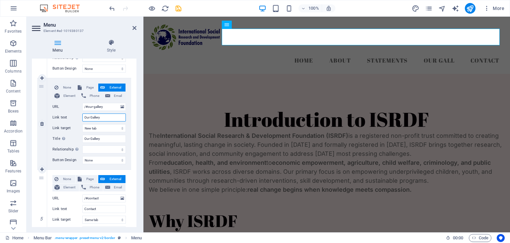
select select
type input "Our Gallery"
click at [103, 126] on select "New tab Same tab Overlay" at bounding box center [104, 128] width 44 height 8
select select
click at [82, 124] on select "New tab Same tab Overlay" at bounding box center [104, 128] width 44 height 8
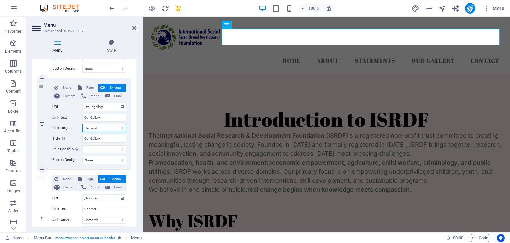
select select
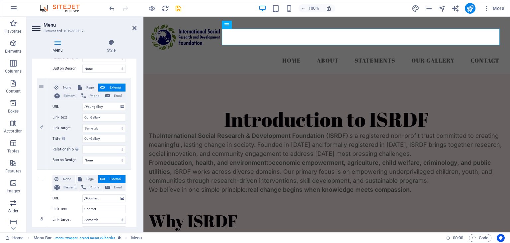
click at [15, 202] on icon "button" at bounding box center [13, 203] width 8 height 8
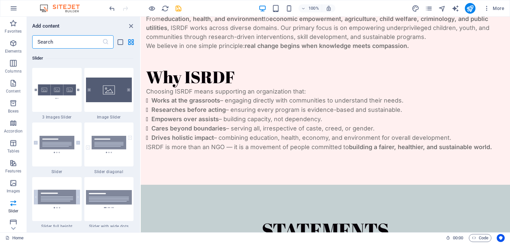
scroll to position [360, 0]
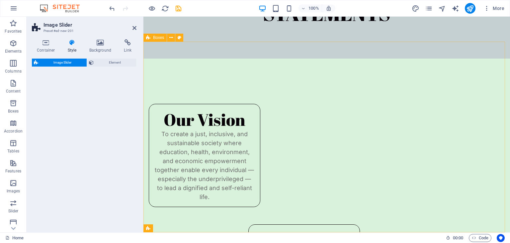
select select "rem"
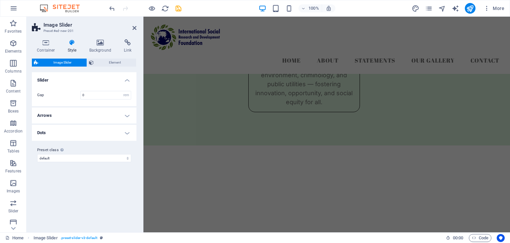
scroll to position [0, 0]
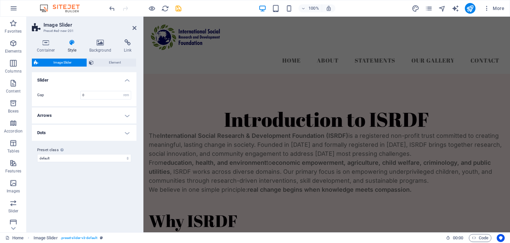
drag, startPoint x: 510, startPoint y: 12, endPoint x: 508, endPoint y: 1, distance: 10.9
click at [508, 1] on header "100% More" at bounding box center [255, 8] width 510 height 17
click at [138, 30] on aside "Image Slider Preset #ed-new-201 Container Style Background Link Size Height Def…" at bounding box center [85, 124] width 117 height 215
click at [132, 27] on h2 "Image Slider" at bounding box center [90, 25] width 93 height 6
click at [133, 28] on header "Image Slider Preset #ed-new-201" at bounding box center [84, 25] width 105 height 17
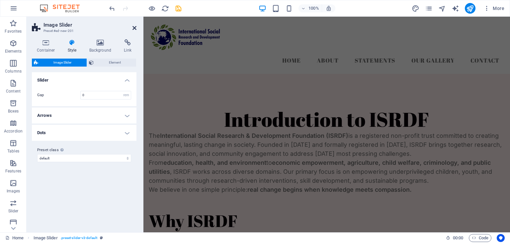
click at [134, 28] on icon at bounding box center [135, 27] width 4 height 5
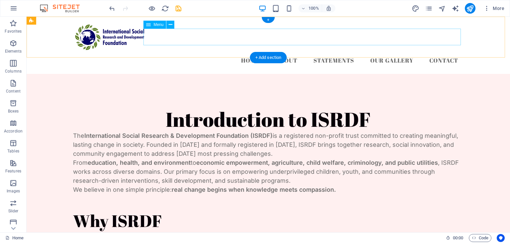
click at [376, 52] on nav "Home About Statements Our Gallery Contact" at bounding box center [268, 60] width 391 height 17
click at [160, 52] on nav "Home About Statements Our Gallery Contact" at bounding box center [268, 60] width 391 height 17
select select
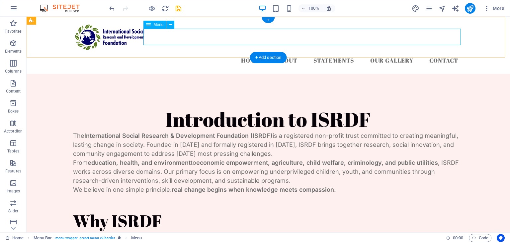
select select
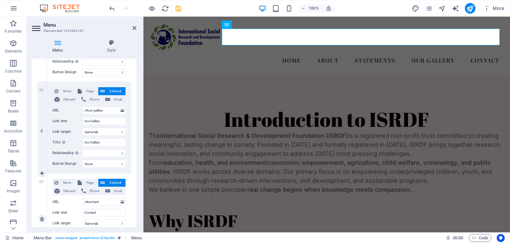
scroll to position [295, 0]
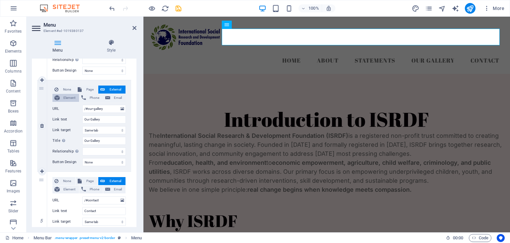
click at [73, 95] on span "Element" at bounding box center [69, 98] width 15 height 8
select select
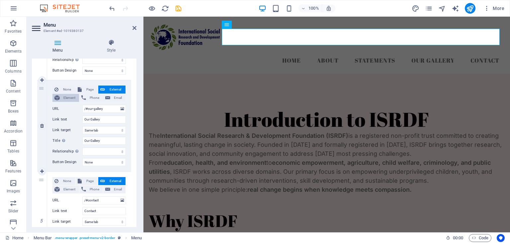
select select
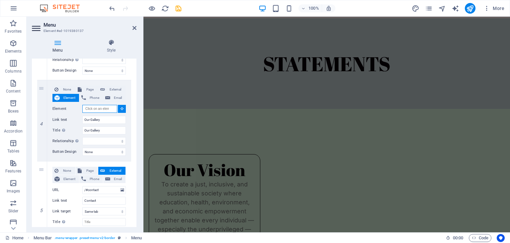
scroll to position [559, 0]
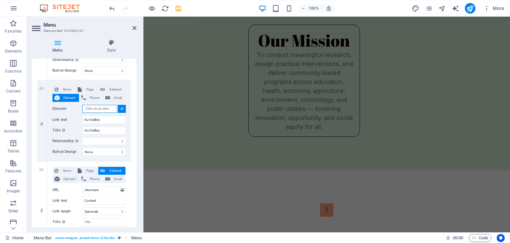
drag, startPoint x: 510, startPoint y: 136, endPoint x: 653, endPoint y: 248, distance: 182.2
click at [121, 108] on icon at bounding box center [122, 108] width 3 height 3
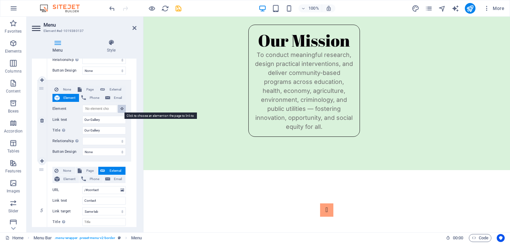
click at [121, 109] on icon at bounding box center [122, 108] width 3 height 3
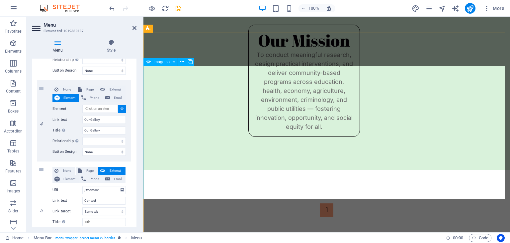
select select
type input "#ed-new-202"
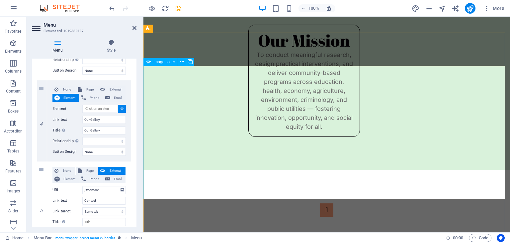
select select
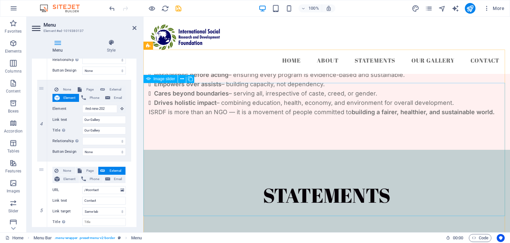
scroll to position [0, 0]
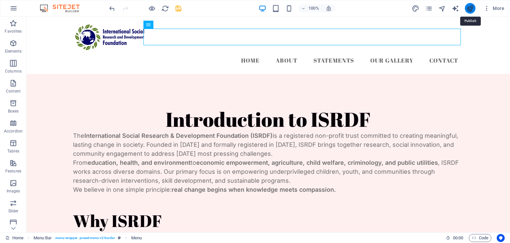
click at [472, 11] on icon "publish" at bounding box center [470, 9] width 8 height 8
